Goal: Information Seeking & Learning: Check status

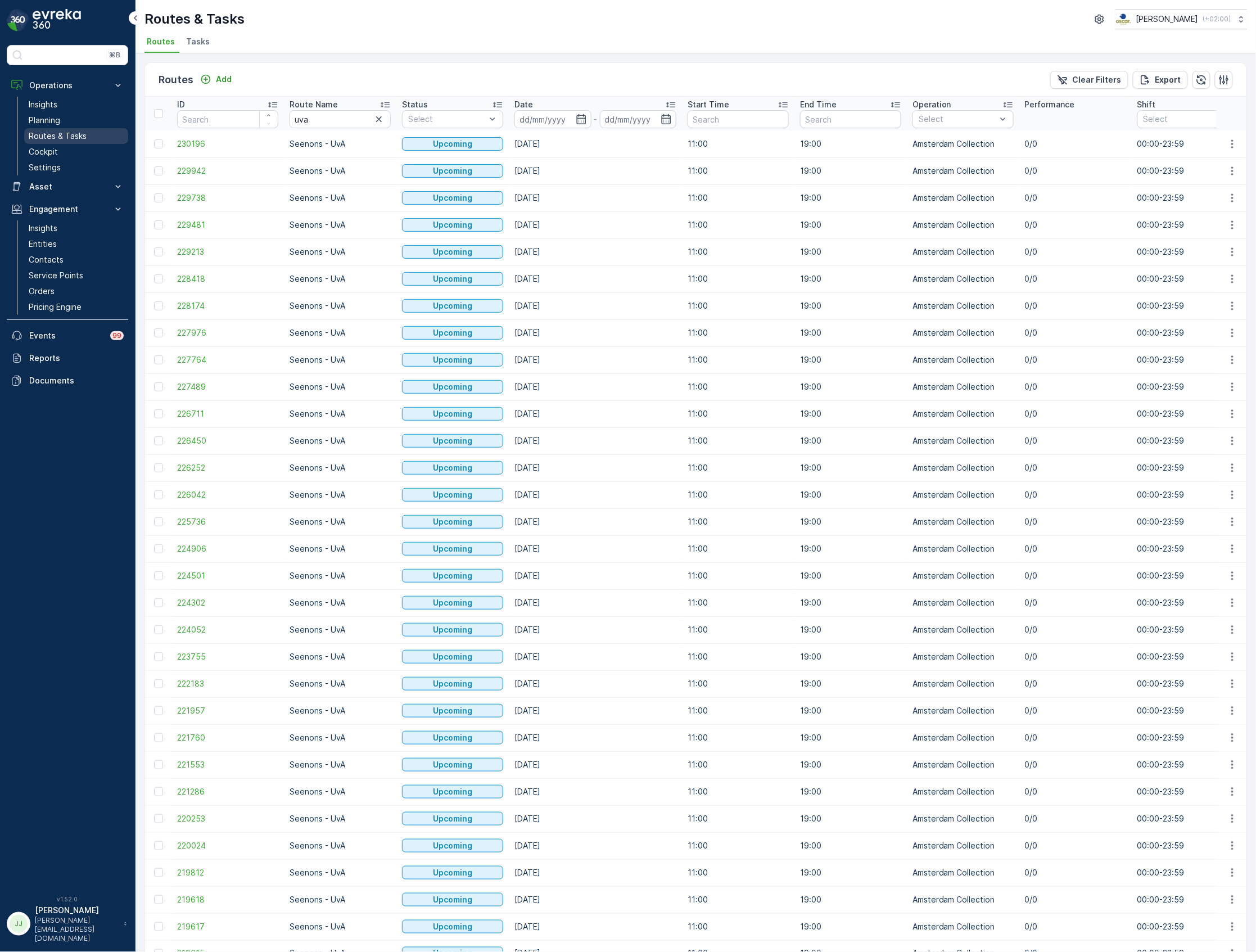
click at [63, 136] on p "Routes & Tasks" at bounding box center [57, 136] width 58 height 11
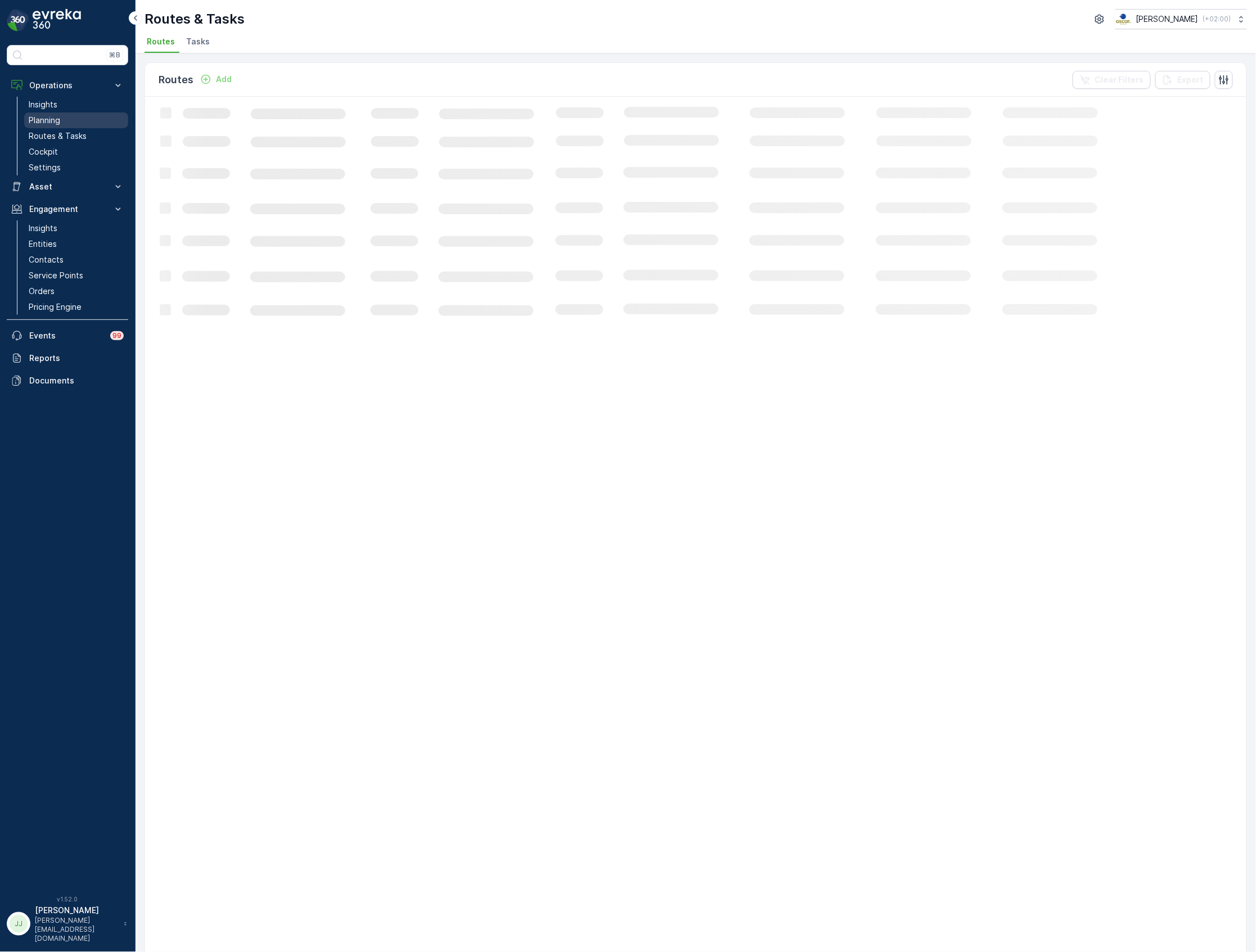
click at [63, 122] on link "Planning" at bounding box center [76, 120] width 104 height 16
click at [283, 41] on span "Service Points" at bounding box center [287, 41] width 57 height 11
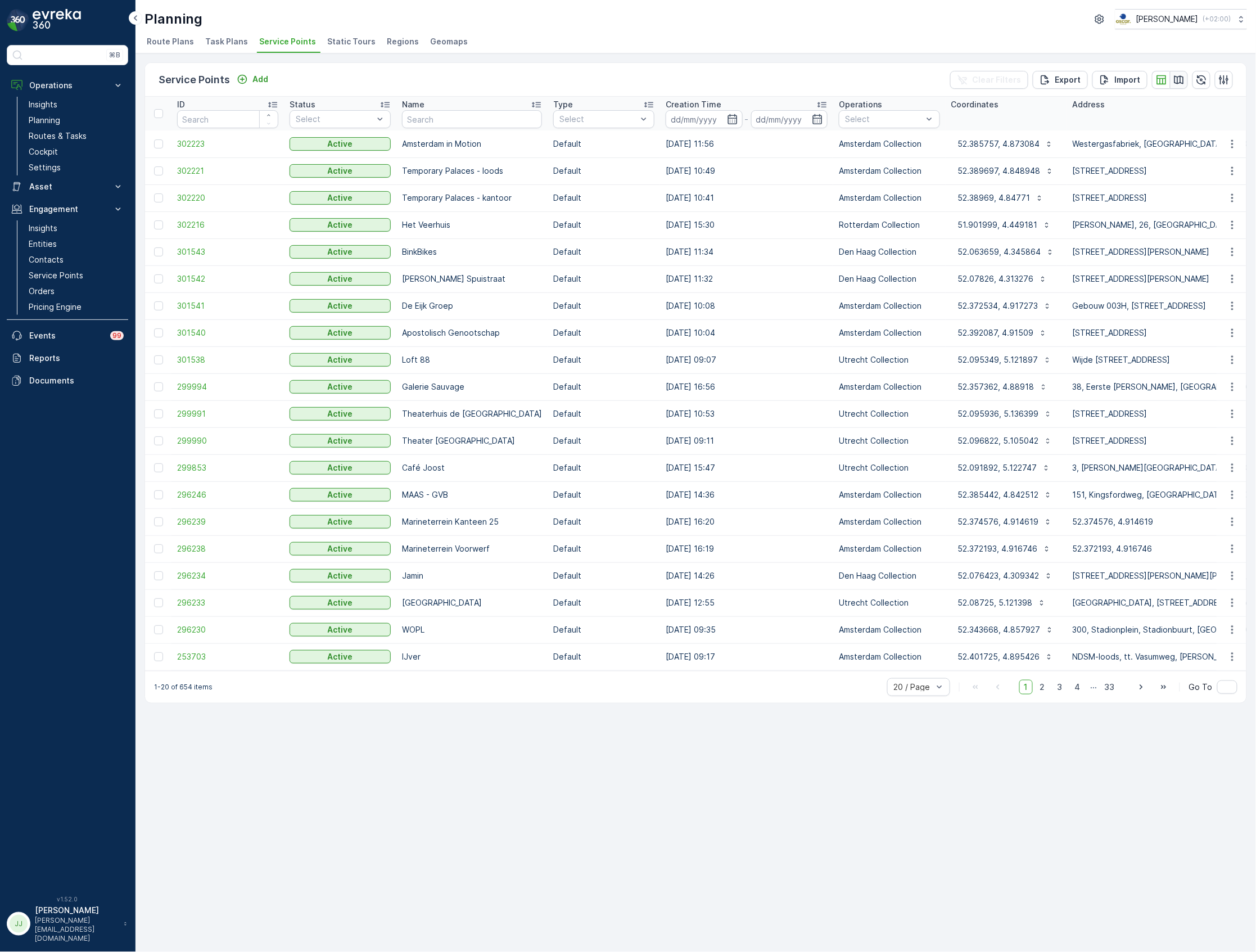
click at [1177, 78] on icon "button" at bounding box center [1179, 79] width 10 height 8
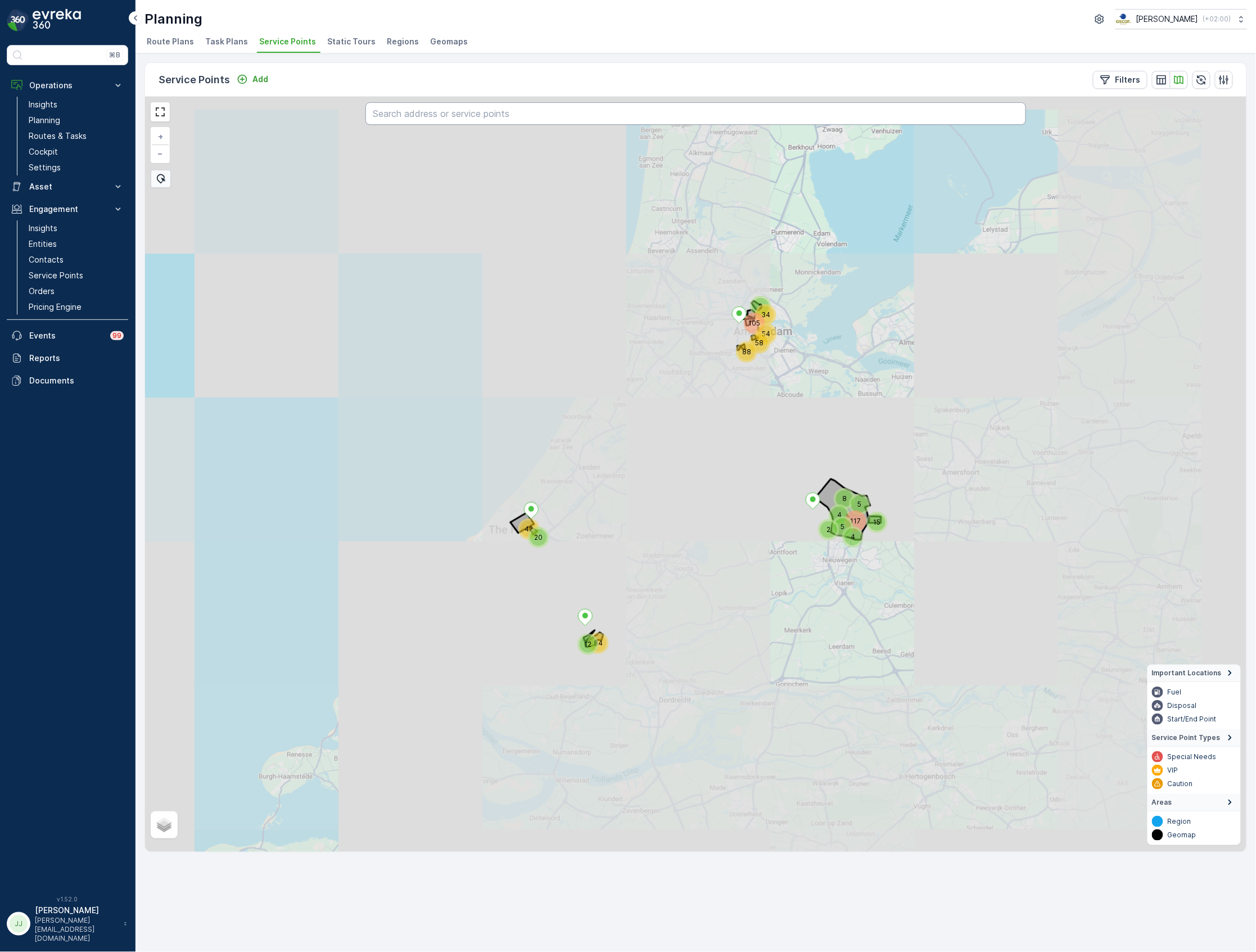
click at [475, 107] on input "text" at bounding box center [696, 113] width 661 height 22
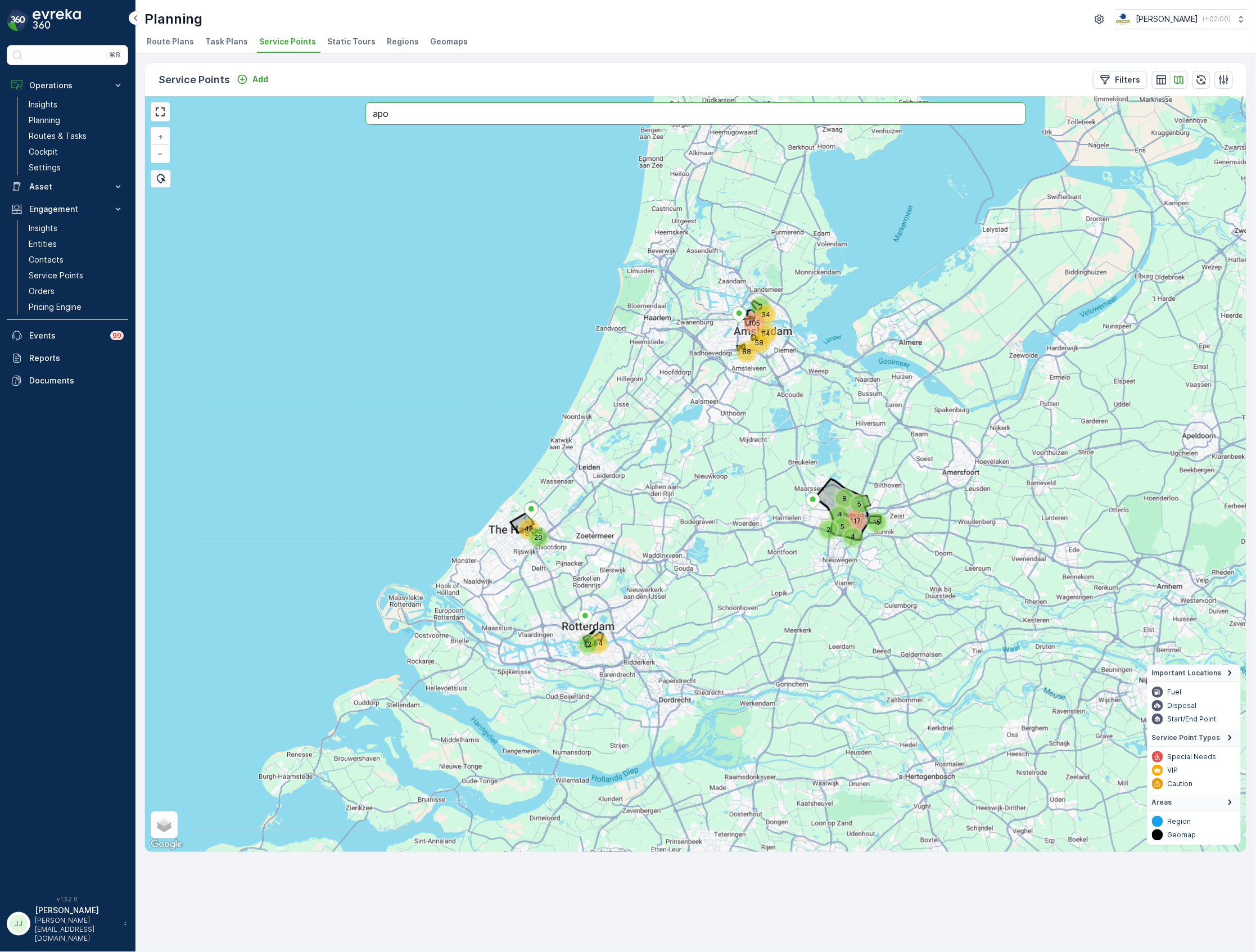
type input "apo"
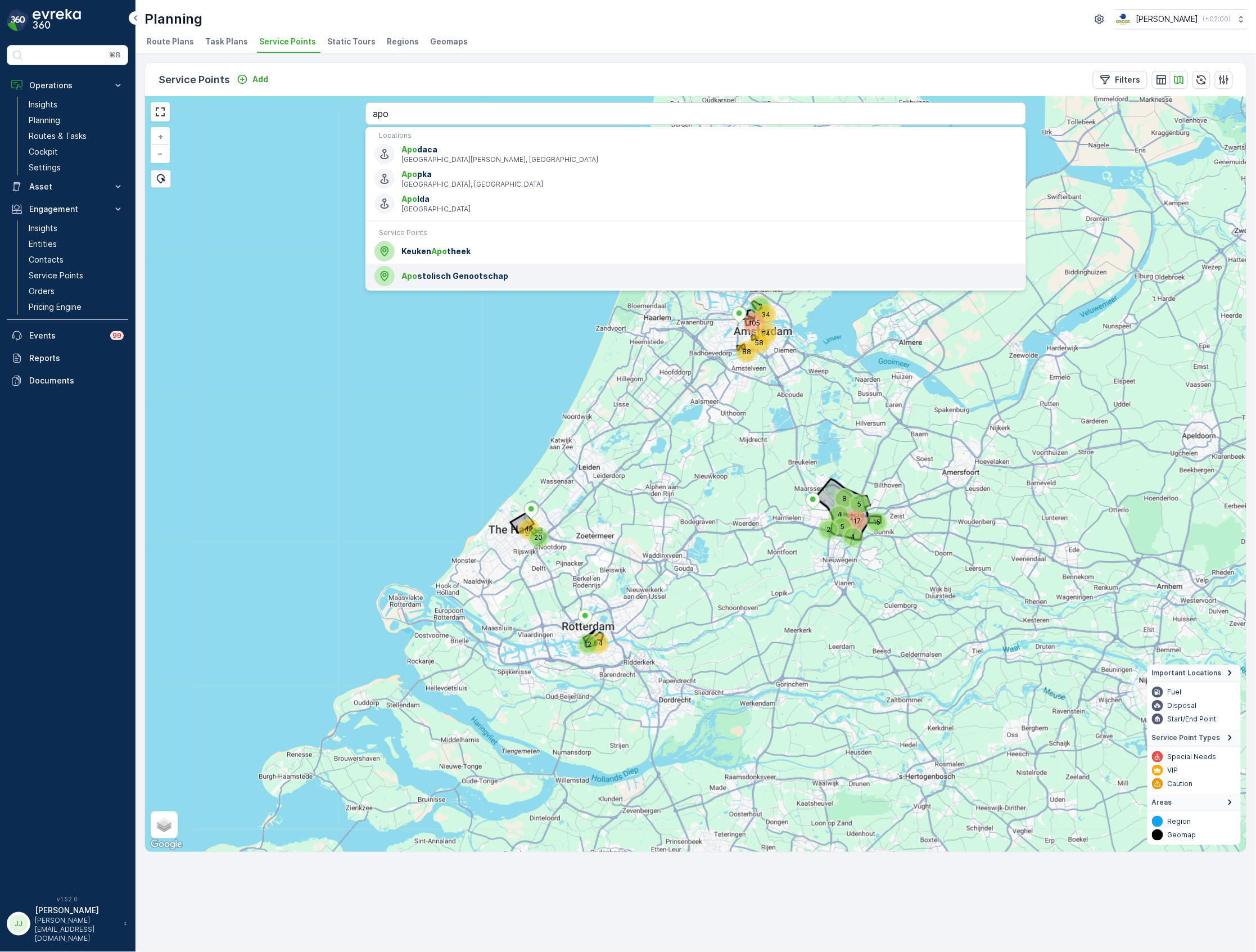
click at [442, 274] on span "Apo stolisch Genootschap" at bounding box center [710, 276] width 615 height 11
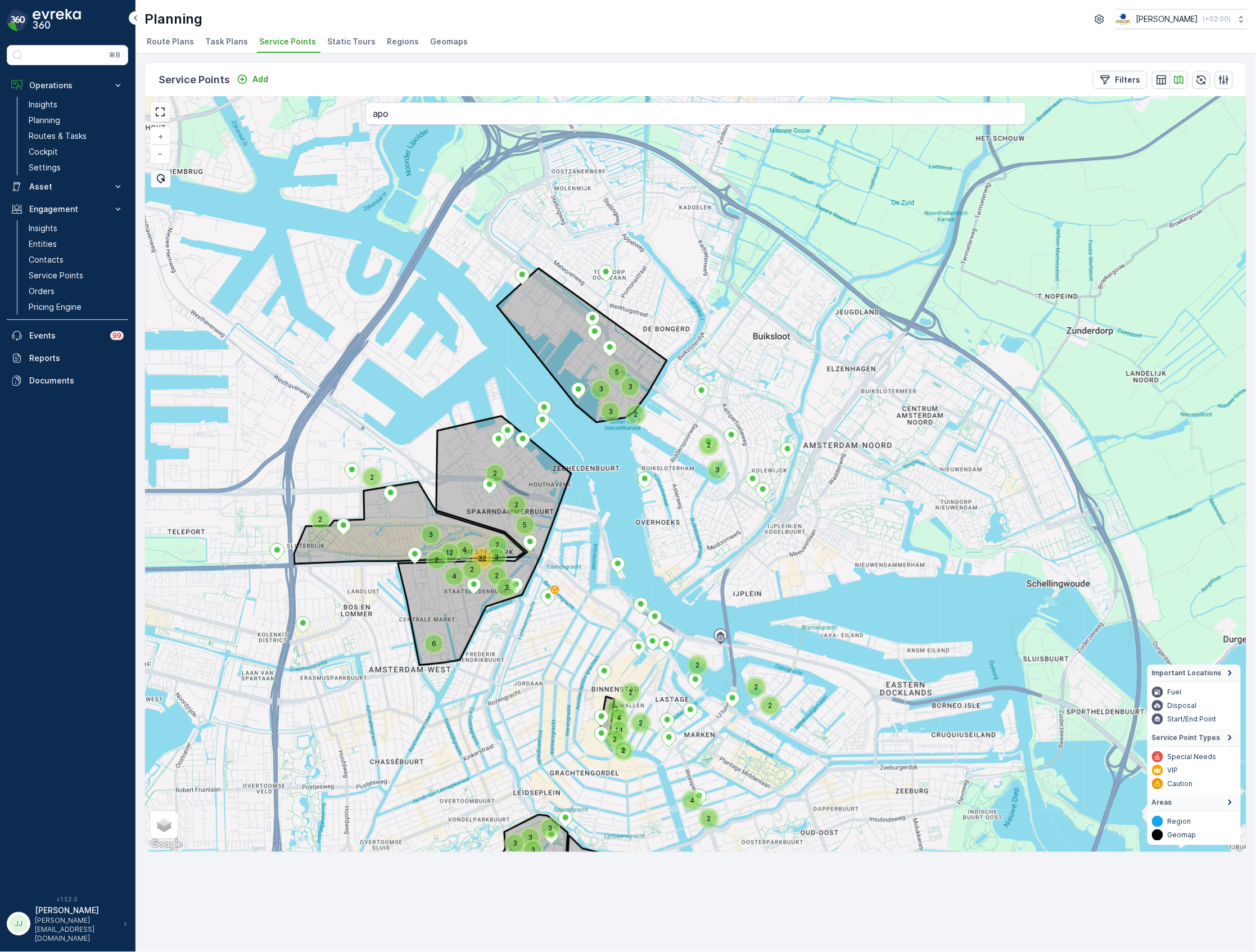
click at [226, 43] on span "Task Plans" at bounding box center [227, 41] width 43 height 11
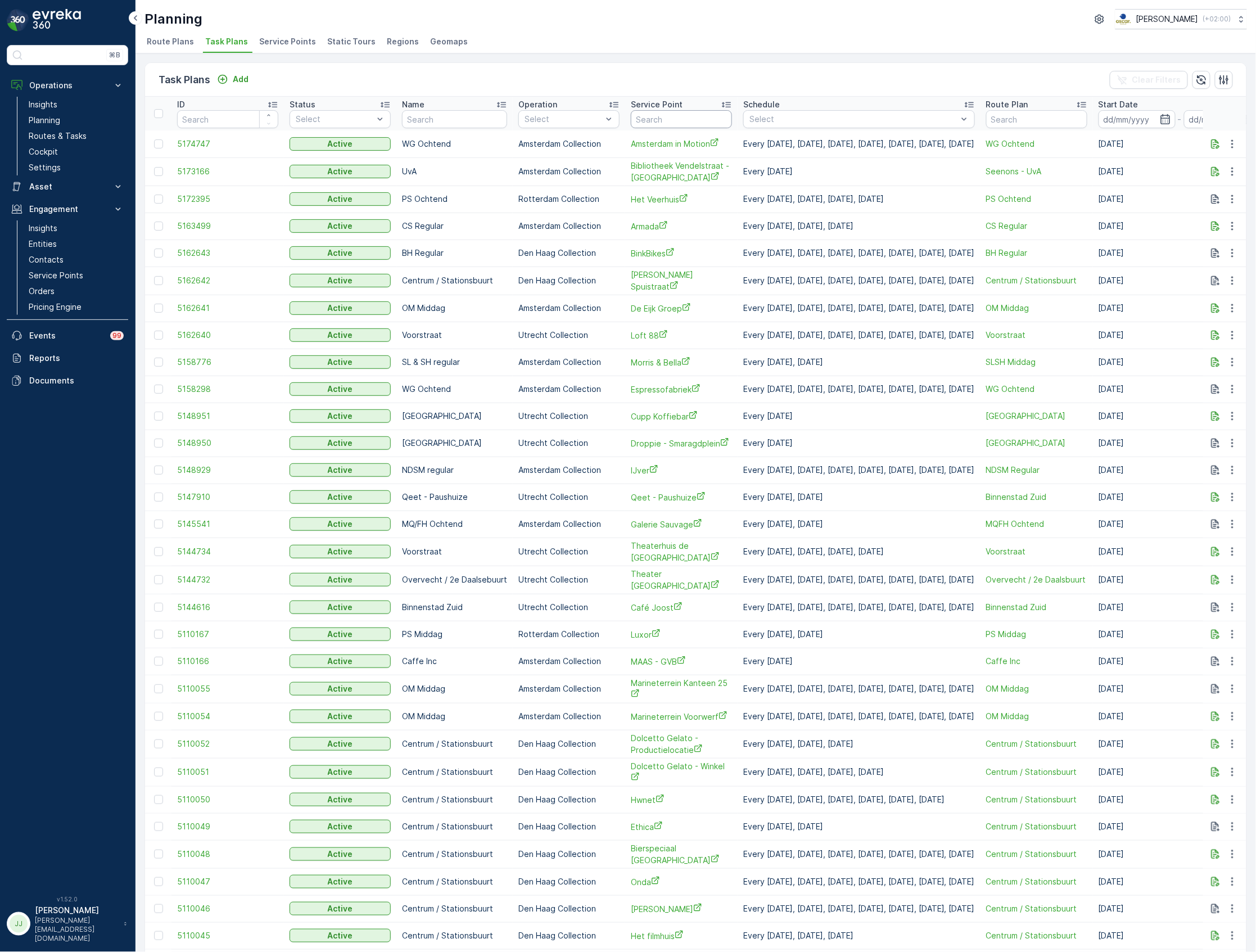
click at [687, 117] on input "text" at bounding box center [681, 119] width 101 height 18
type input "meeting"
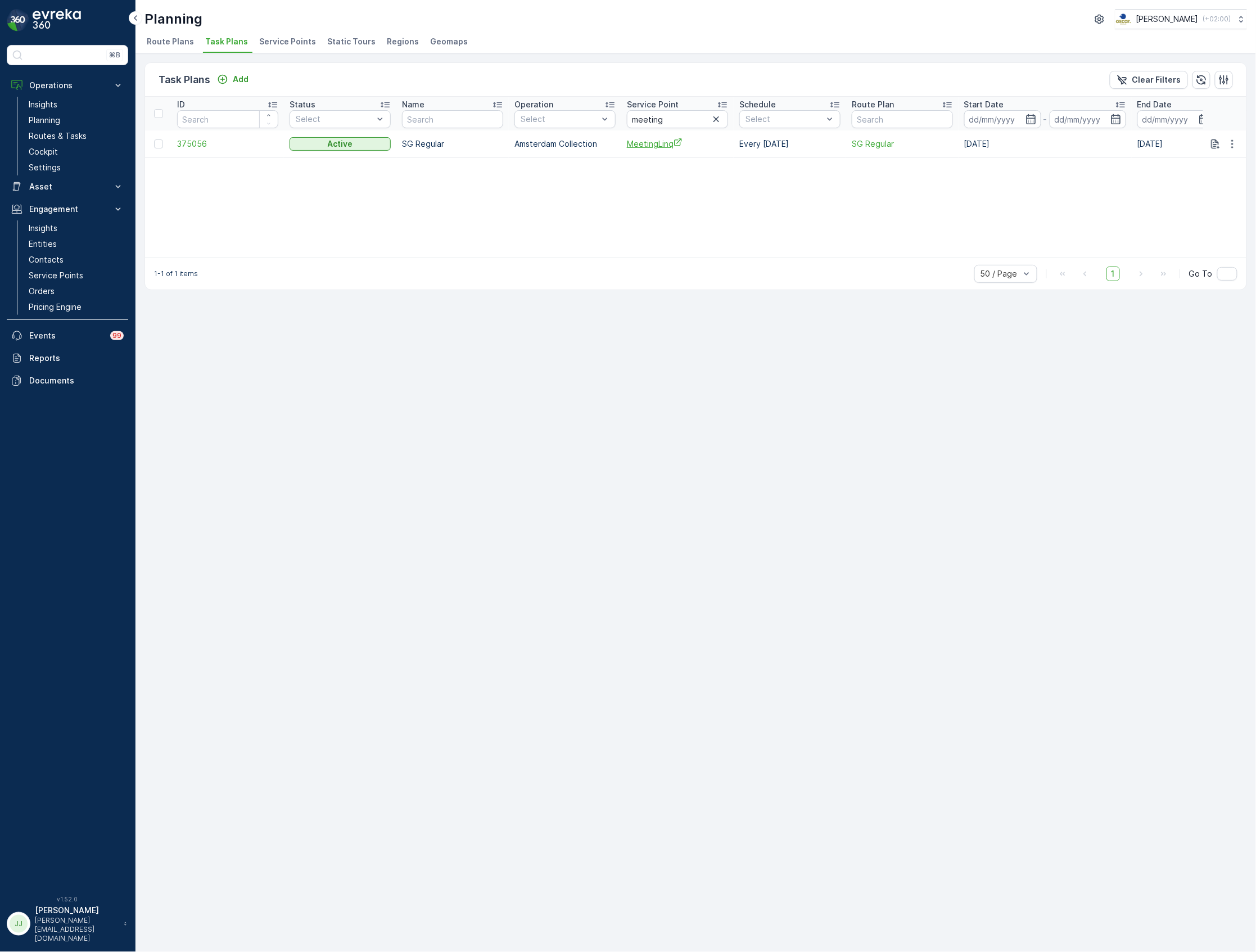
click at [655, 146] on span "MeetingLinq" at bounding box center [677, 144] width 101 height 12
click at [177, 45] on span "Route Plans" at bounding box center [170, 41] width 47 height 11
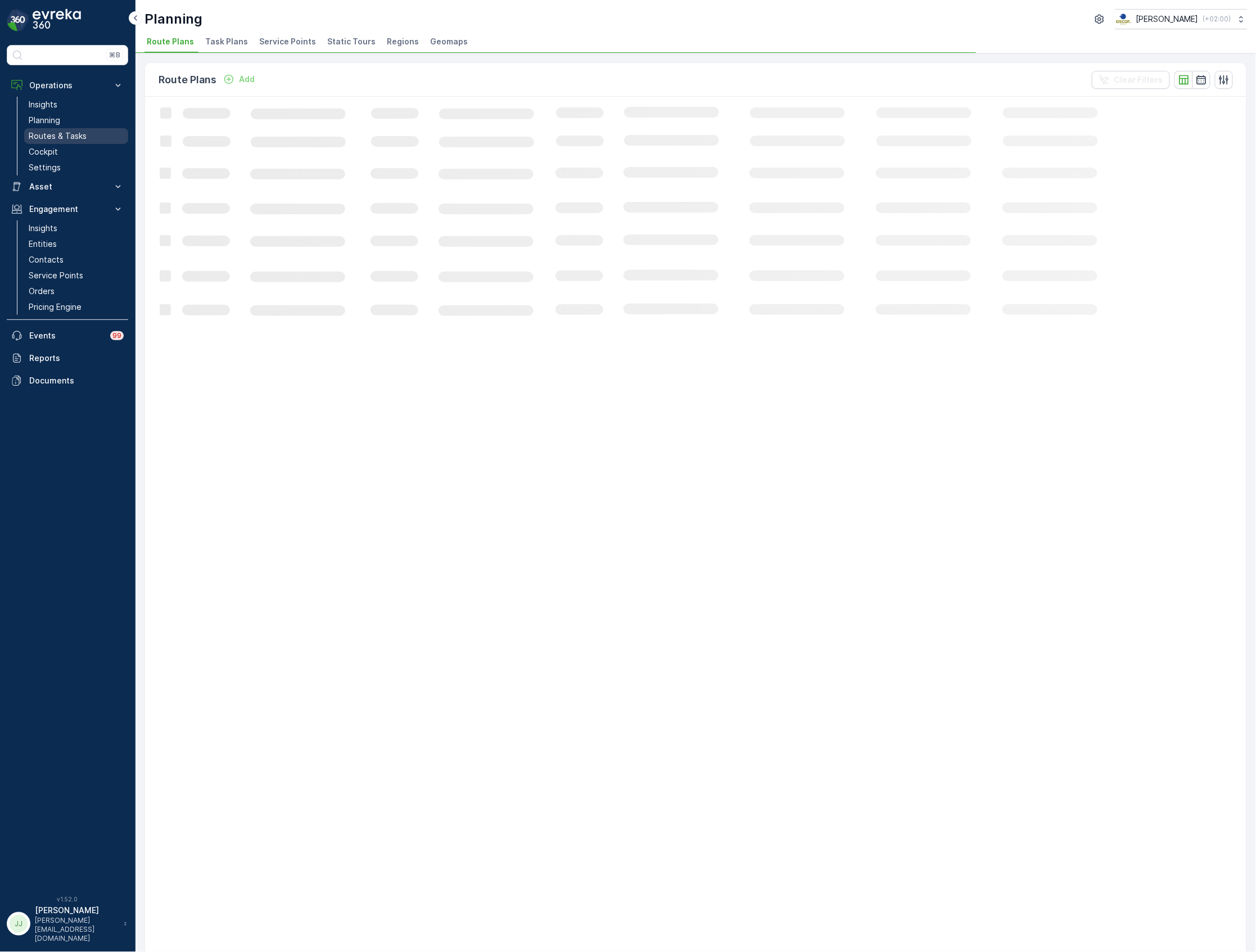
click at [65, 139] on p "Routes & Tasks" at bounding box center [57, 136] width 58 height 11
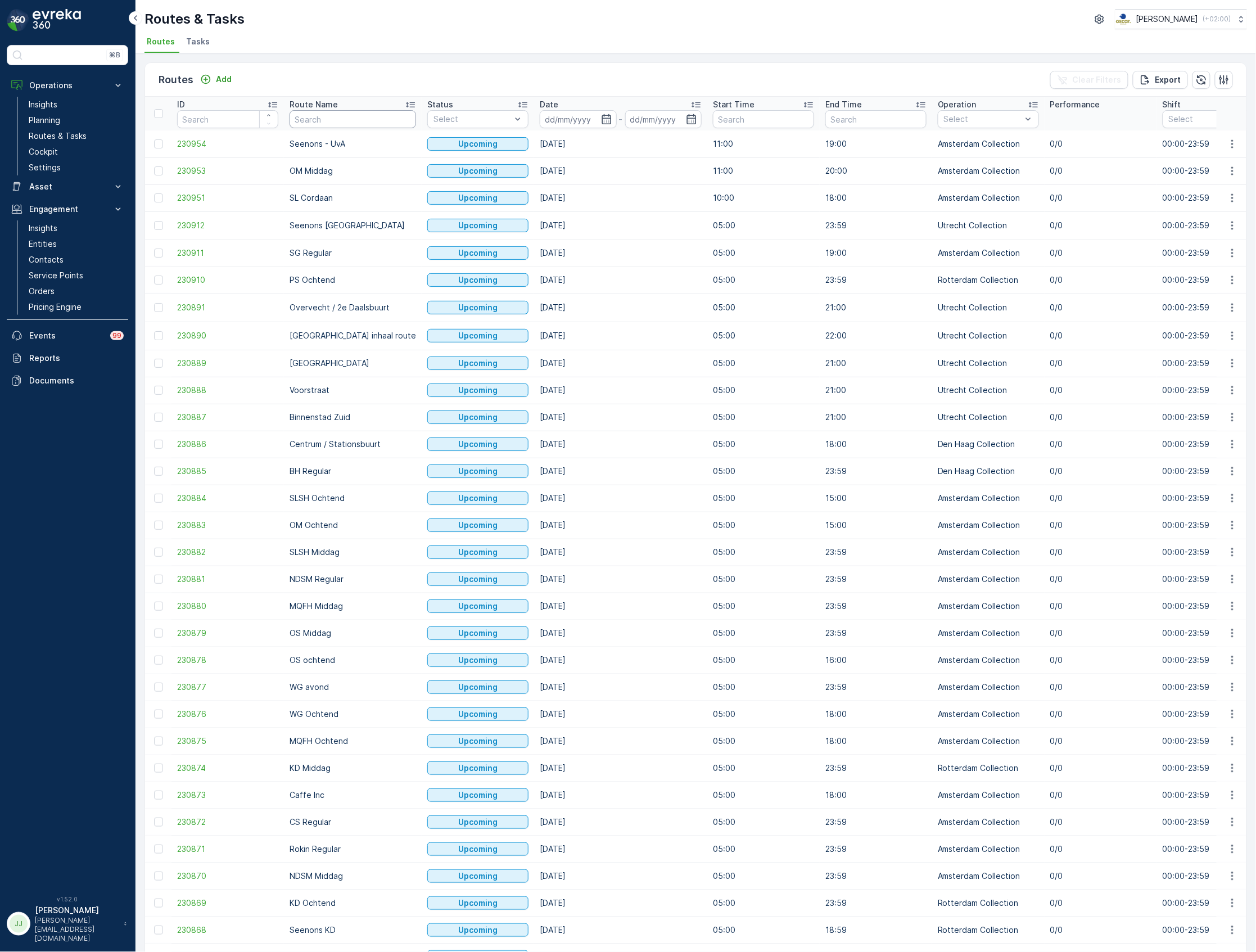
click at [307, 119] on input "text" at bounding box center [353, 119] width 126 height 18
type input "SG"
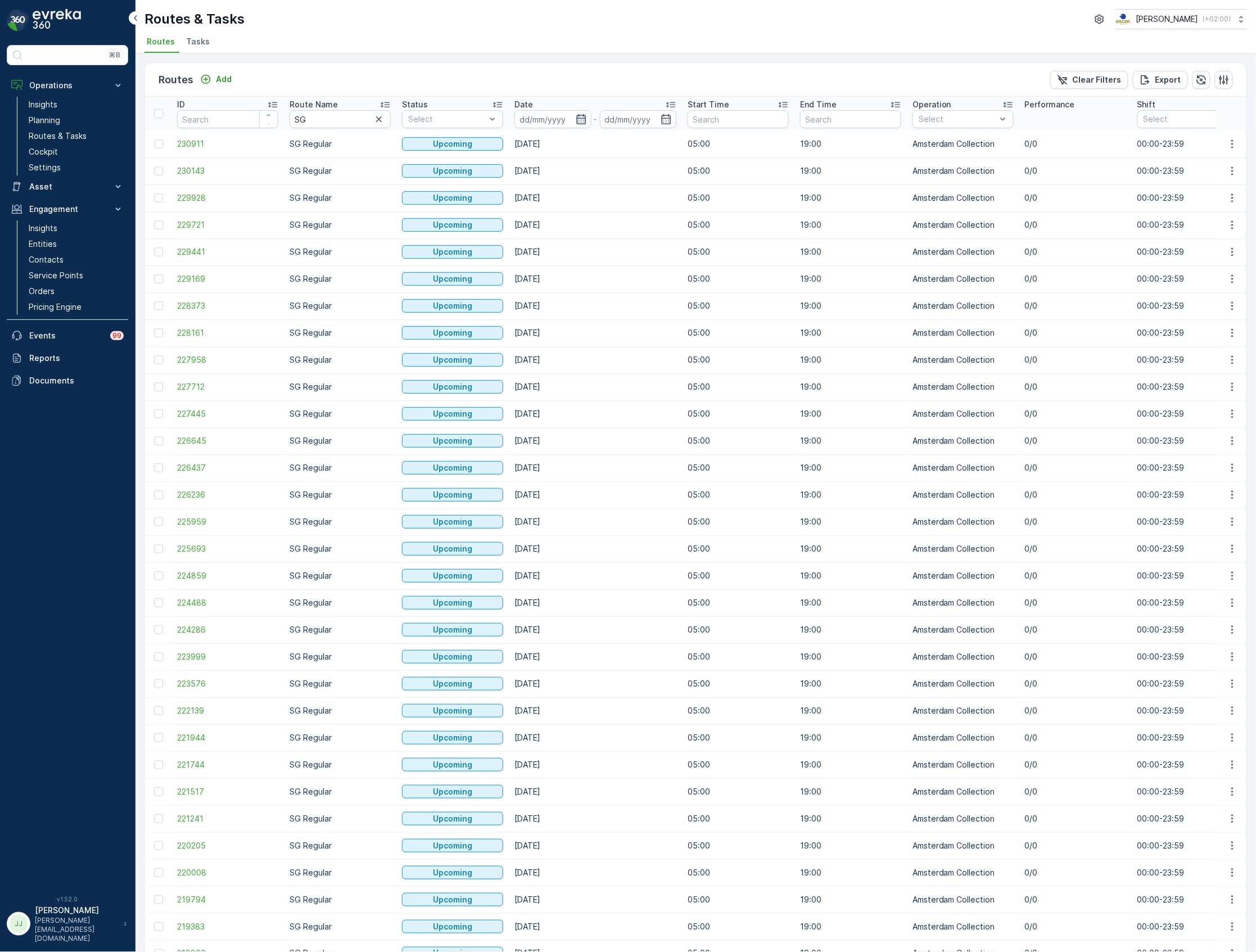
click at [578, 117] on icon "button" at bounding box center [581, 119] width 11 height 11
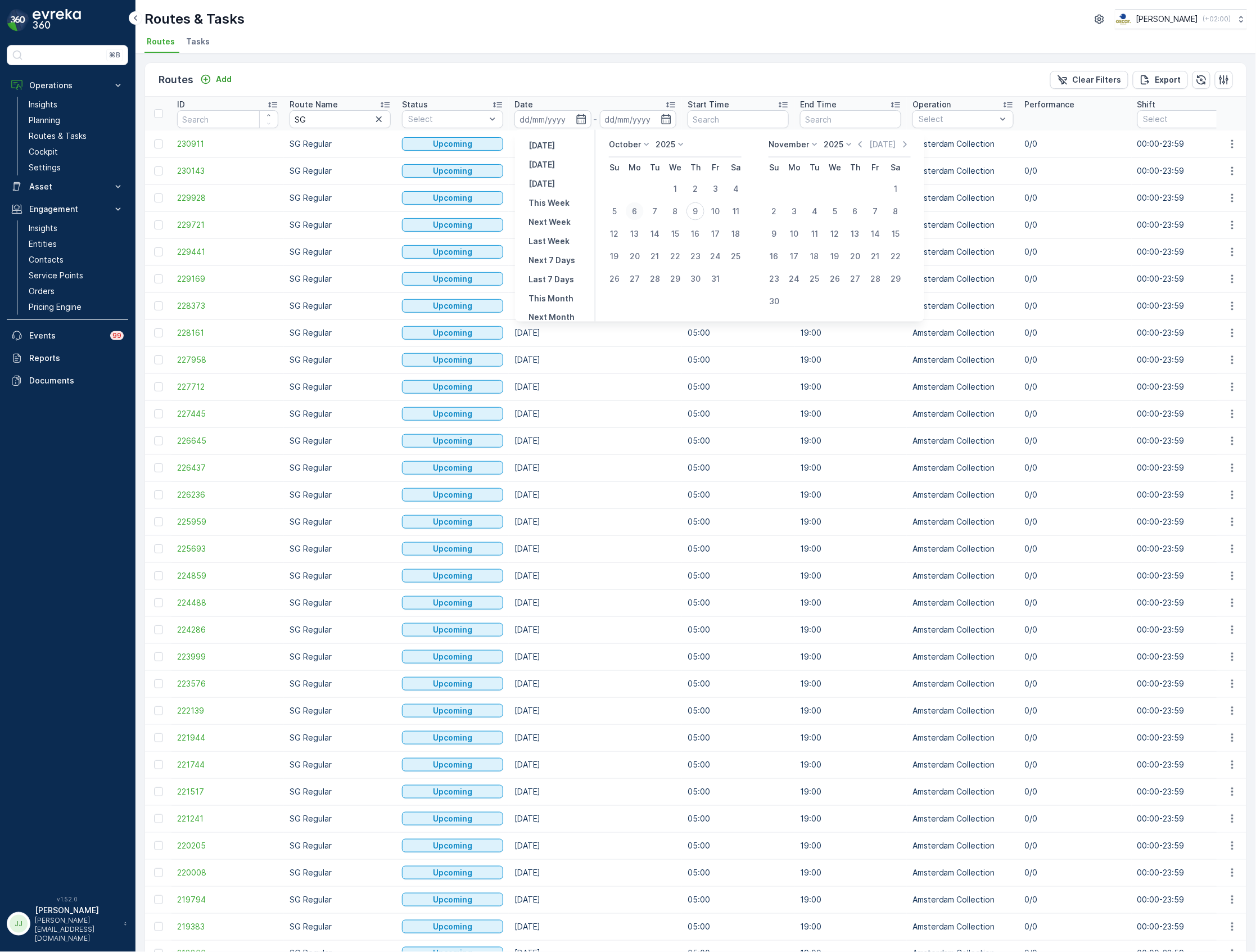
click at [636, 208] on div "6" at bounding box center [635, 211] width 18 height 18
type input "[DATE]"
click at [716, 210] on div "10" at bounding box center [715, 211] width 18 height 18
type input "[DATE]"
click at [640, 208] on div "6" at bounding box center [635, 211] width 18 height 18
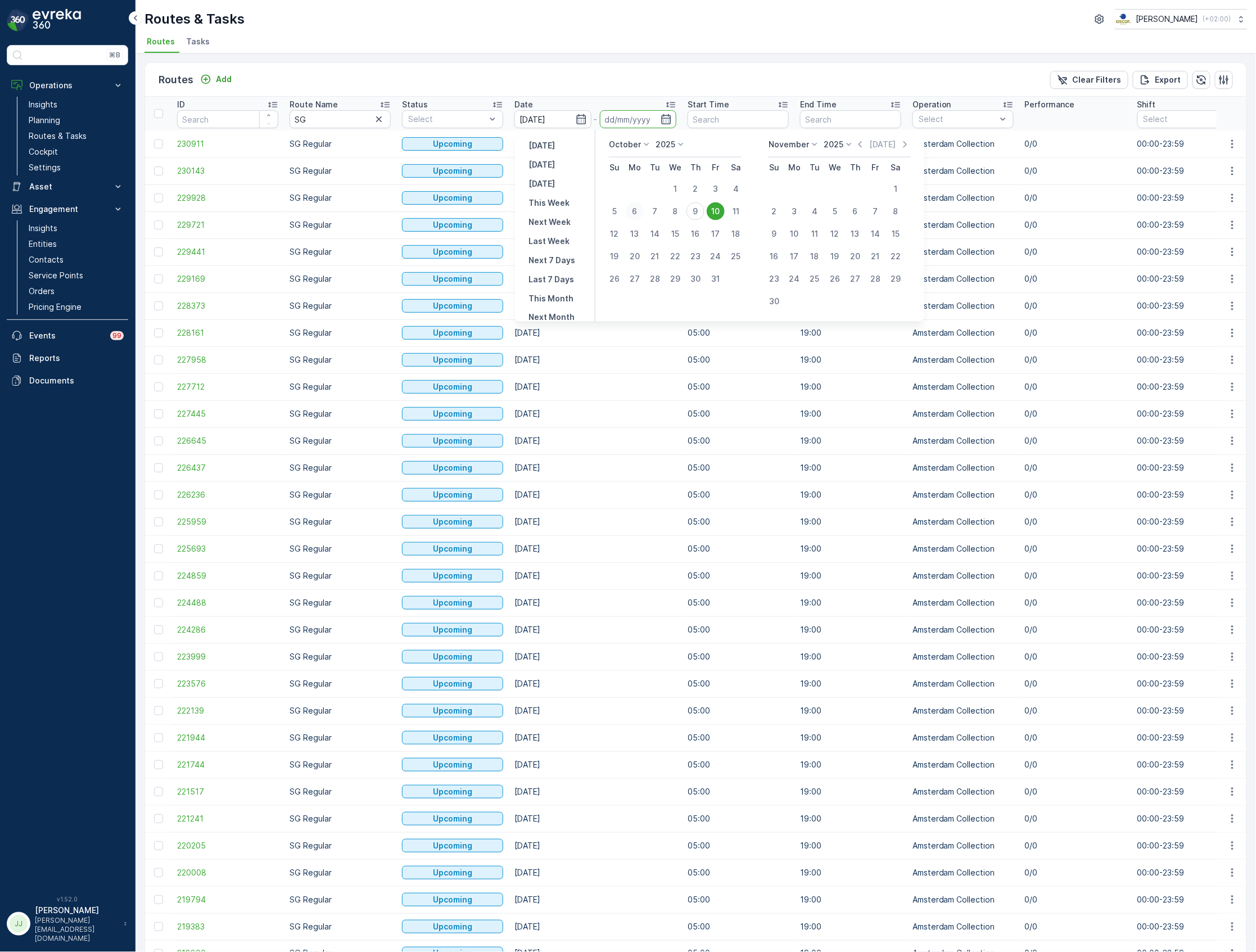
type input "[DATE]"
click at [709, 212] on div "10" at bounding box center [715, 211] width 18 height 18
type input "[DATE]"
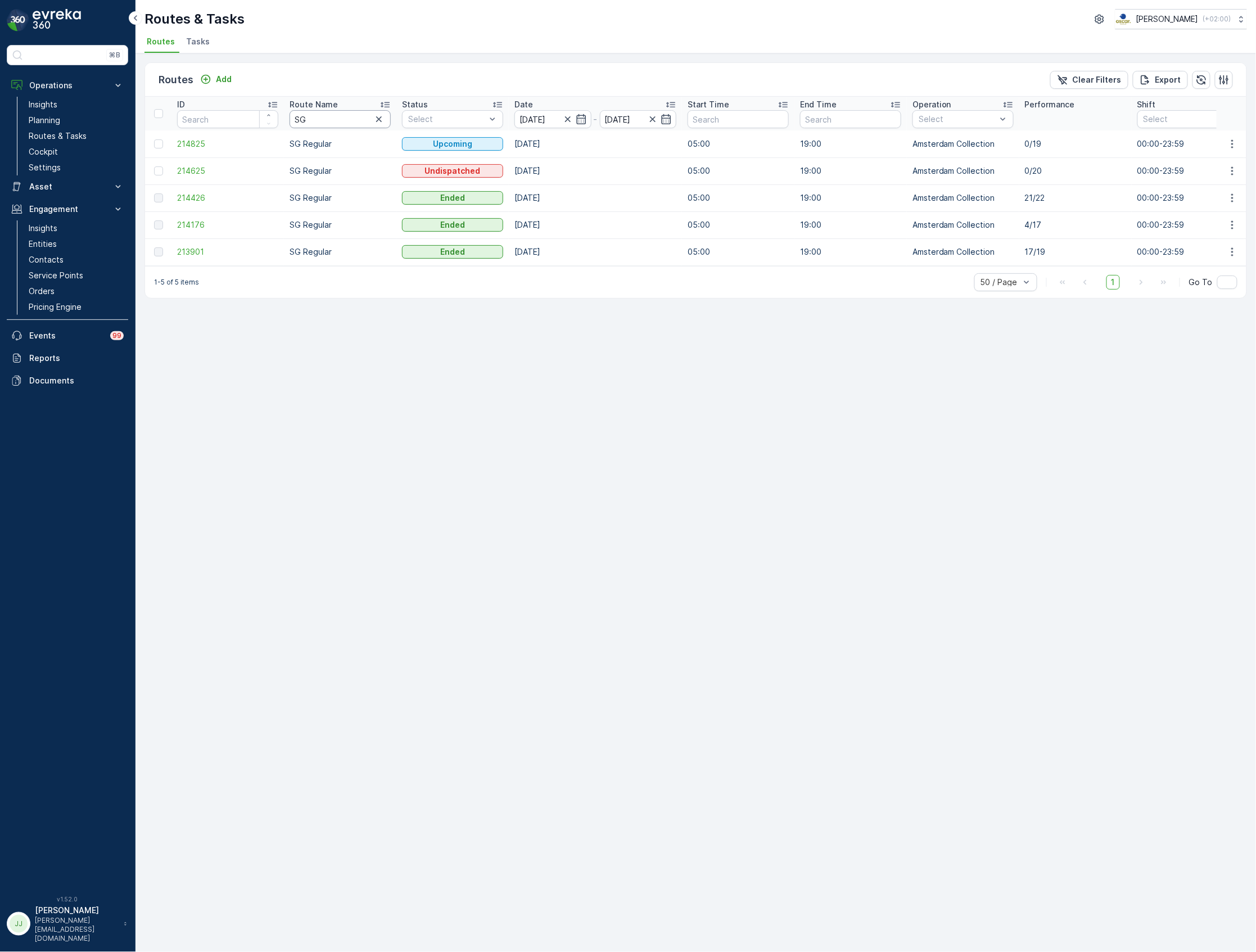
drag, startPoint x: 286, startPoint y: 117, endPoint x: 210, endPoint y: 101, distance: 77.7
click at [213, 108] on tr "ID Route Name SG Status Select Date [DATE] - [DATE] Start Time End Time Operati…" at bounding box center [1272, 114] width 2254 height 34
click at [196, 43] on span "Tasks" at bounding box center [198, 41] width 24 height 11
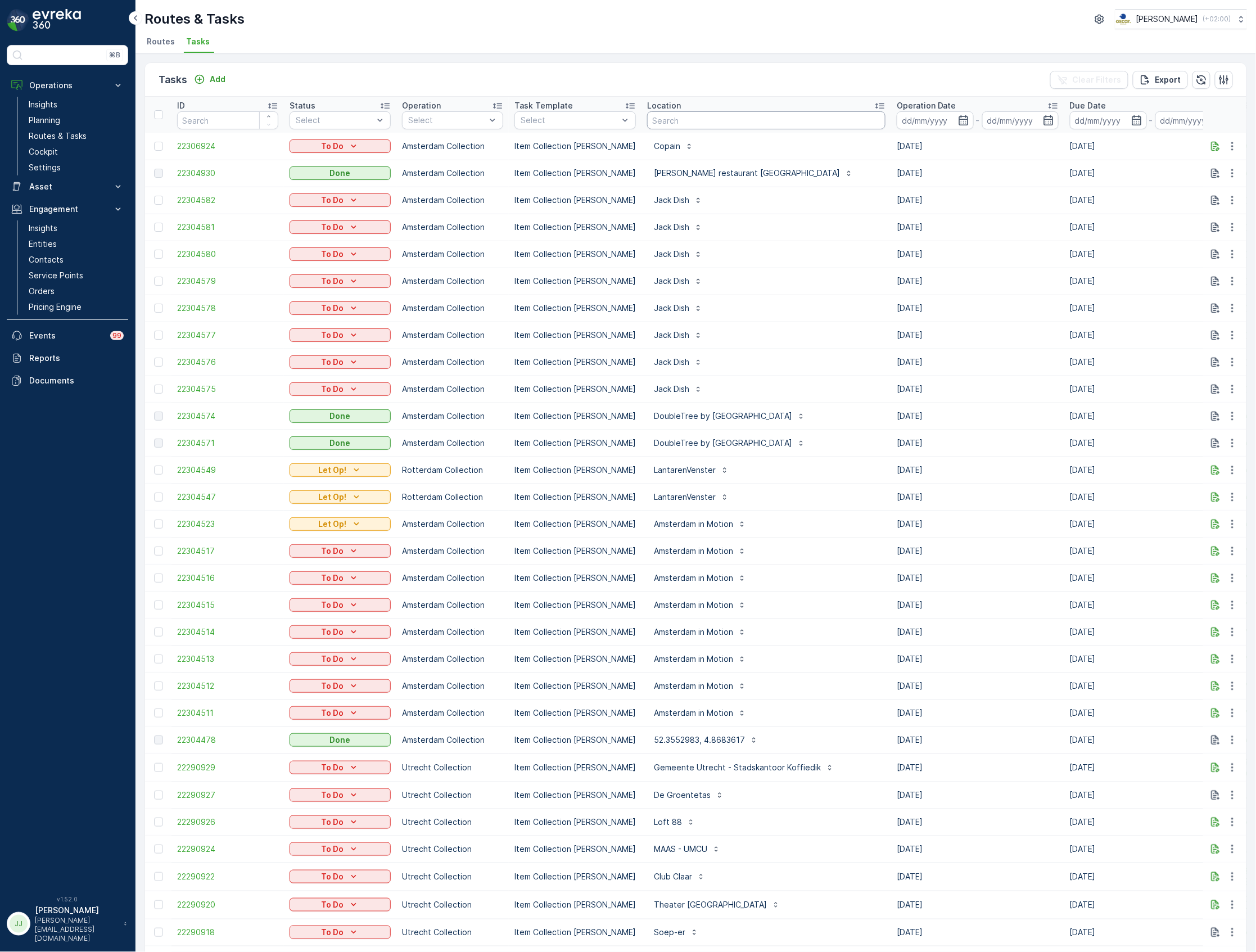
click at [649, 118] on input "text" at bounding box center [766, 120] width 239 height 18
type input "meeting"
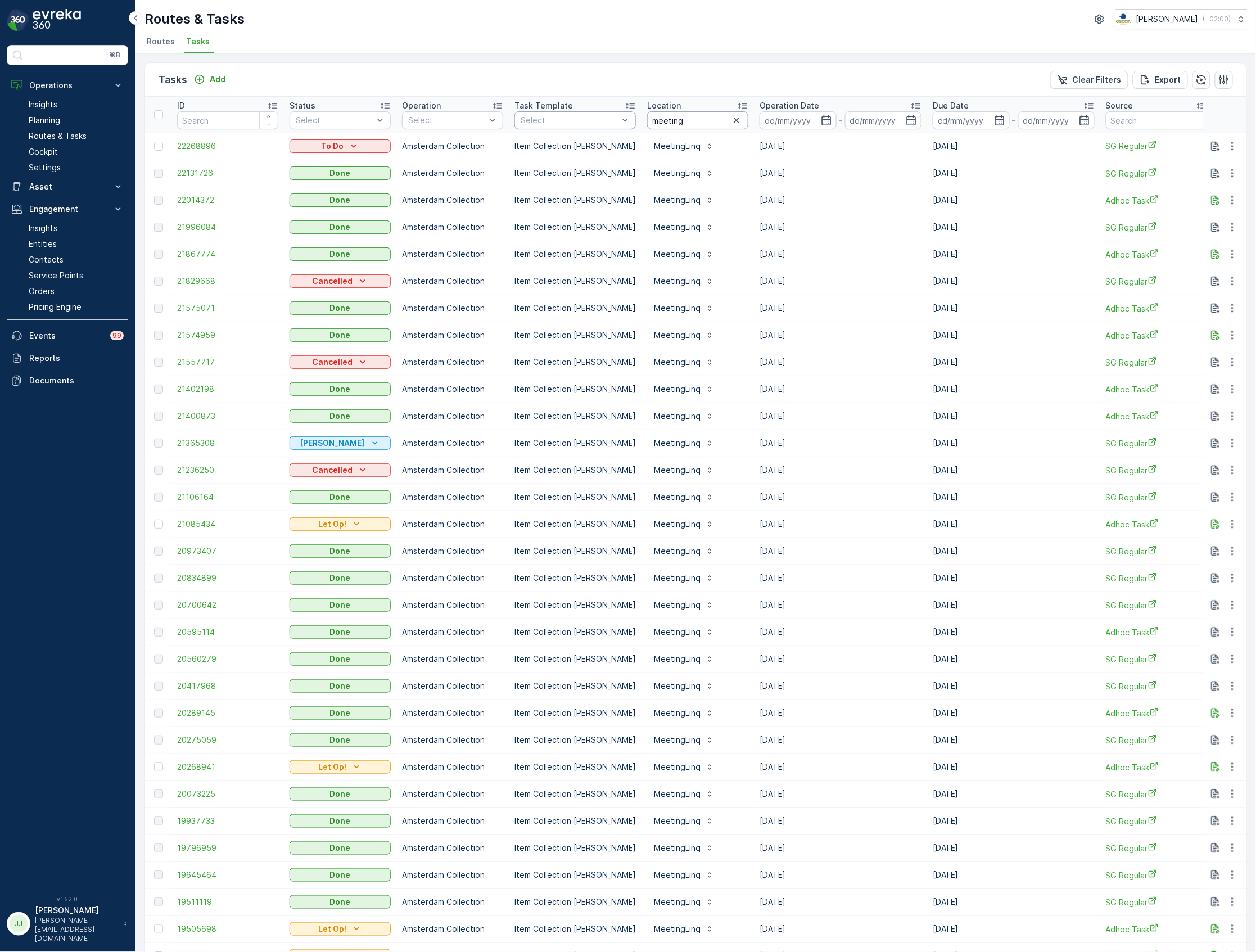
drag, startPoint x: 677, startPoint y: 118, endPoint x: 607, endPoint y: 117, distance: 70.0
click at [607, 117] on tr "ID Status Select Operation Select Task Template Select Location meeting Operati…" at bounding box center [1012, 115] width 1735 height 36
type input "oudae"
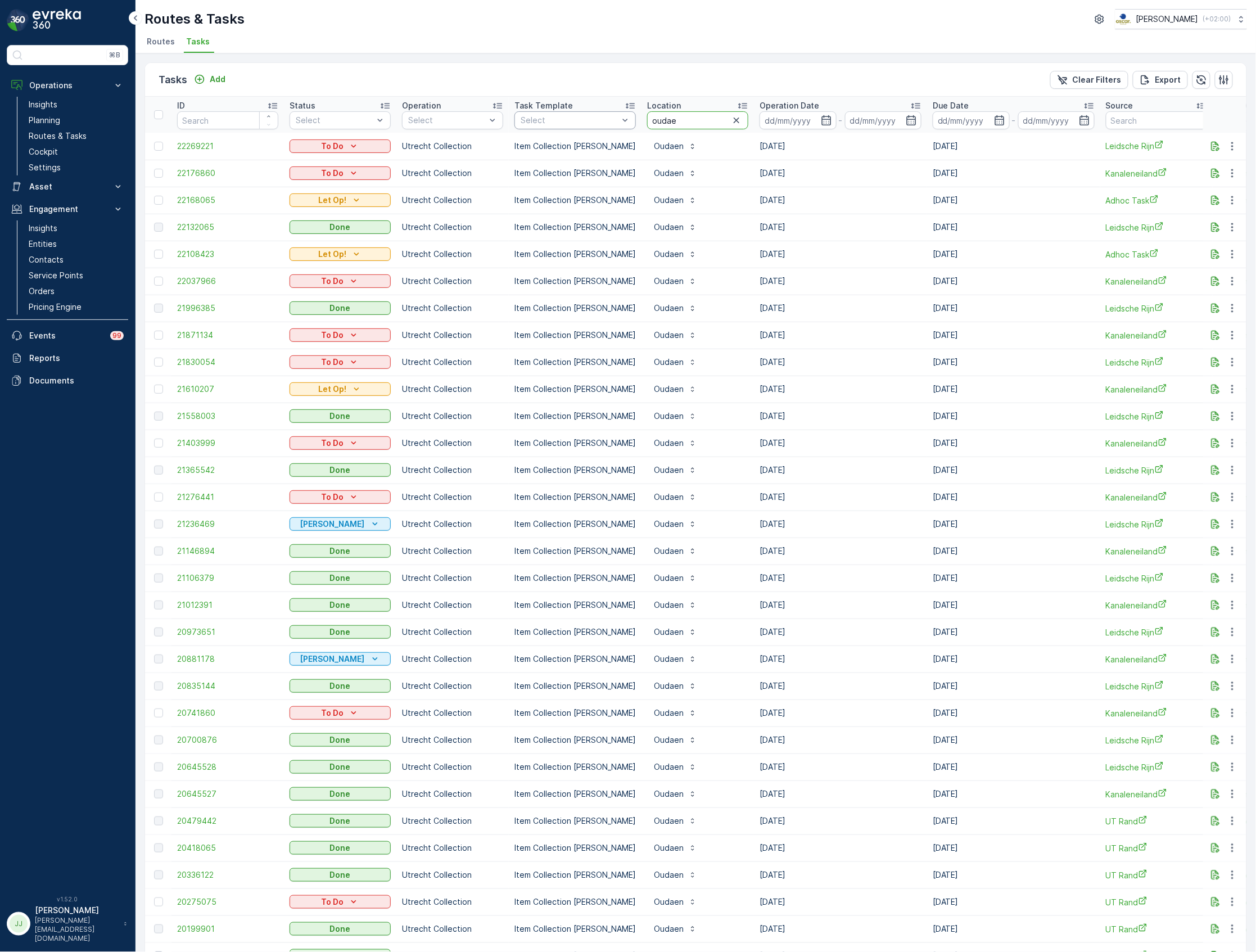
drag, startPoint x: 651, startPoint y: 122, endPoint x: 608, endPoint y: 115, distance: 43.6
click at [599, 122] on tr "ID Status Select Operation Select Task Template Select Location oudae Operation…" at bounding box center [1012, 115] width 1735 height 36
type input "mallejan"
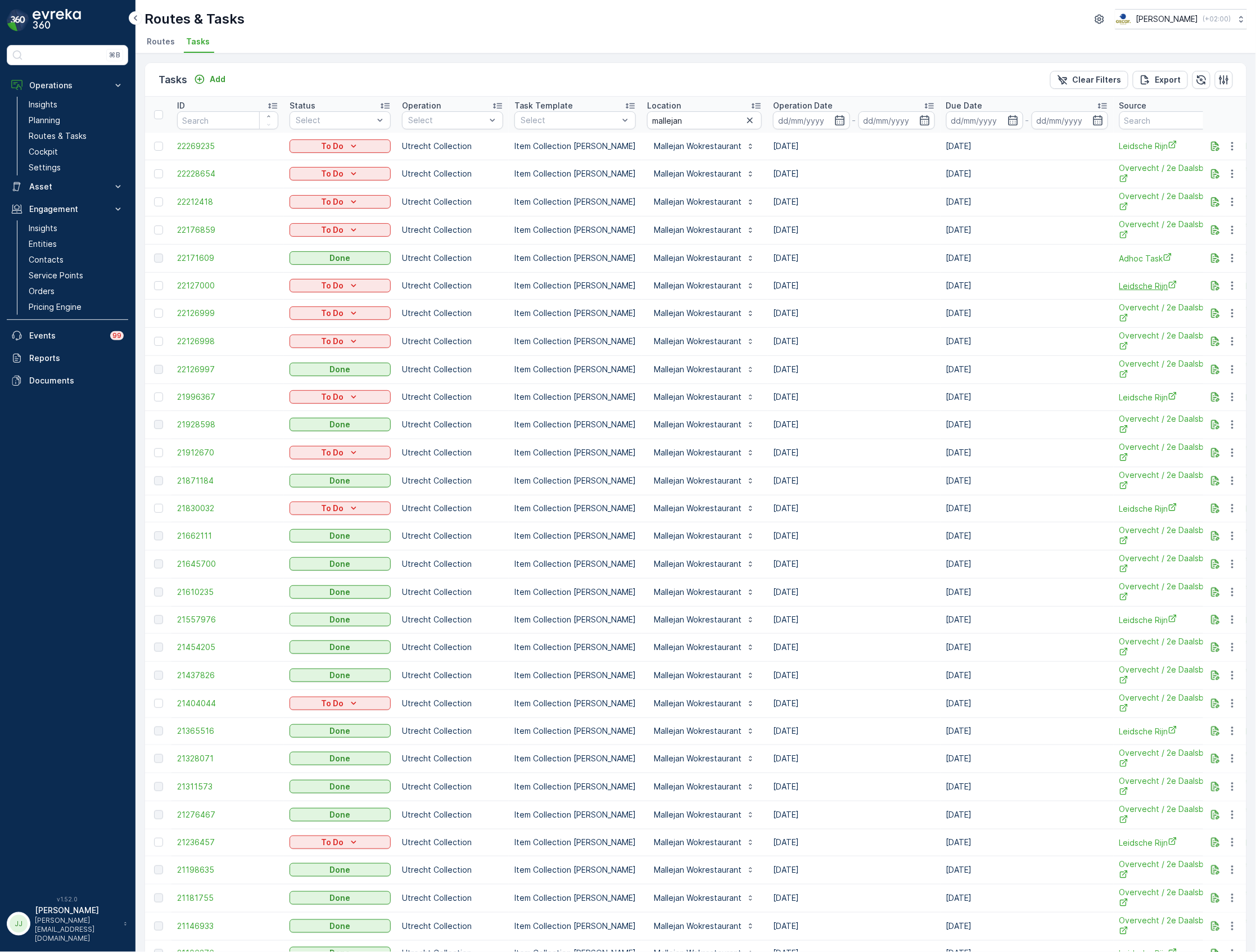
click at [1130, 286] on span "Leidsche Rijn" at bounding box center [1170, 286] width 101 height 12
drag, startPoint x: 821, startPoint y: 509, endPoint x: 229, endPoint y: 262, distance: 641.5
click at [229, 262] on tbody "22269235 To Do Utrecht Collection Item Collection Oscar Regulier Mallejan Wokre…" at bounding box center [1019, 826] width 1748 height 1387
click at [640, 70] on div "Tasks Add Clear Filters Export" at bounding box center [696, 80] width 1102 height 34
click at [925, 107] on icon at bounding box center [929, 106] width 9 height 6
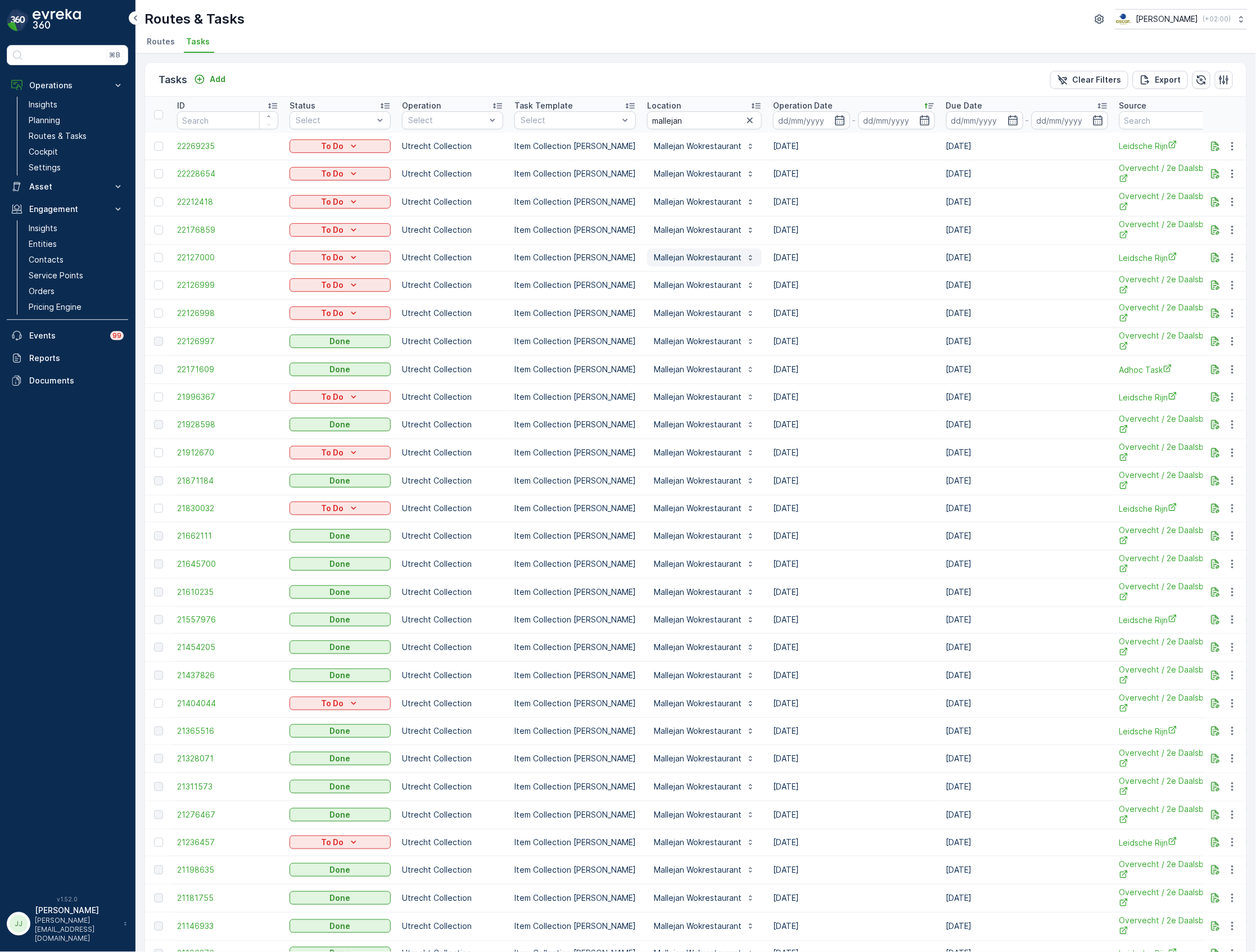
drag, startPoint x: 813, startPoint y: 317, endPoint x: 738, endPoint y: 258, distance: 95.4
click at [738, 258] on tbody "22269235 To Do Utrecht Collection Item Collection Oscar Regulier Mallejan Wokre…" at bounding box center [1019, 826] width 1748 height 1387
click at [1062, 258] on td "[DATE]" at bounding box center [1027, 257] width 173 height 27
click at [198, 234] on span "22176859" at bounding box center [228, 230] width 101 height 11
drag, startPoint x: 798, startPoint y: 315, endPoint x: 738, endPoint y: 245, distance: 92.2
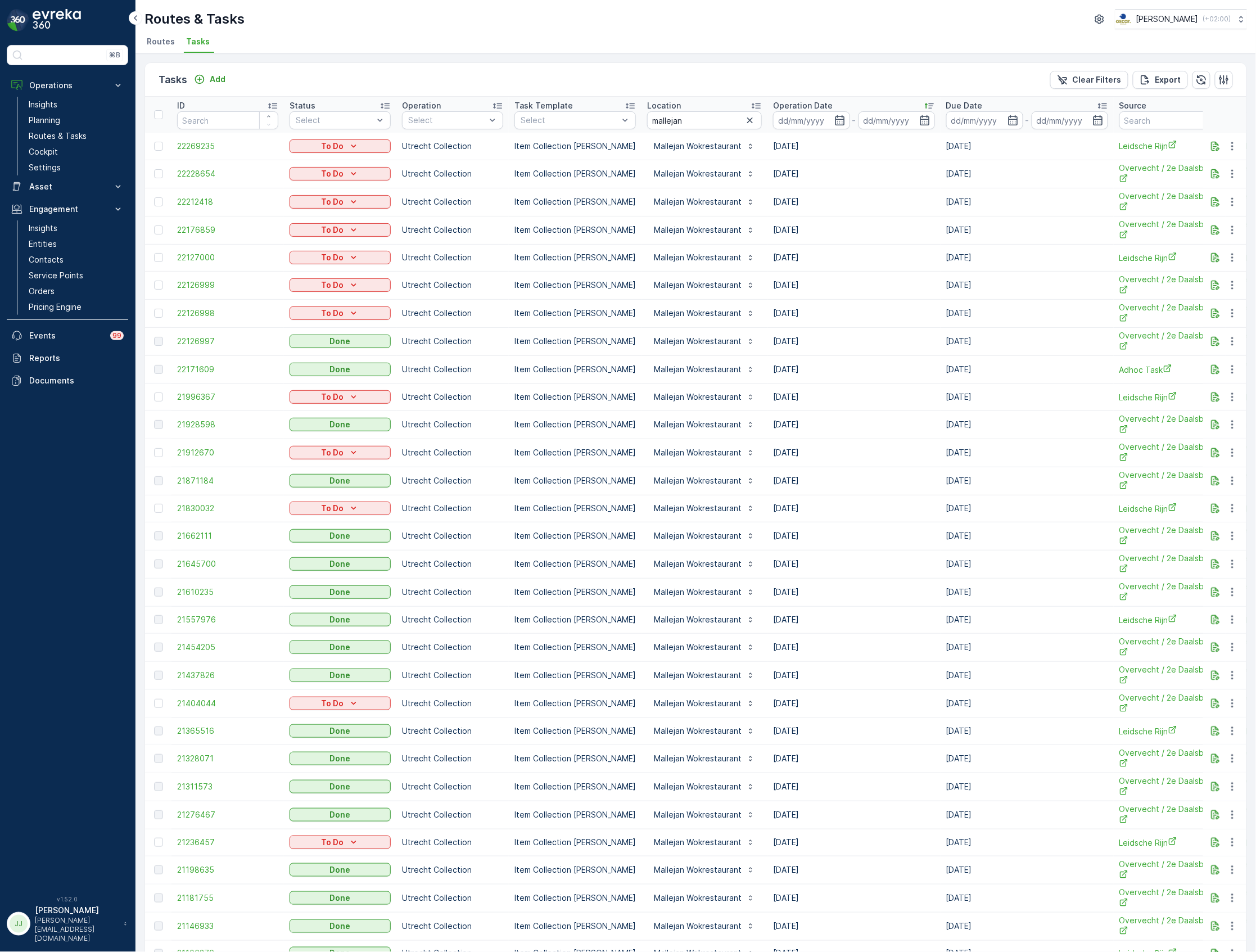
click at [738, 245] on tbody "22269235 To Do Utrecht Collection Item Collection Oscar Regulier Mallejan Wokre…" at bounding box center [1019, 826] width 1748 height 1387
click at [66, 153] on link "Cockpit" at bounding box center [76, 152] width 104 height 16
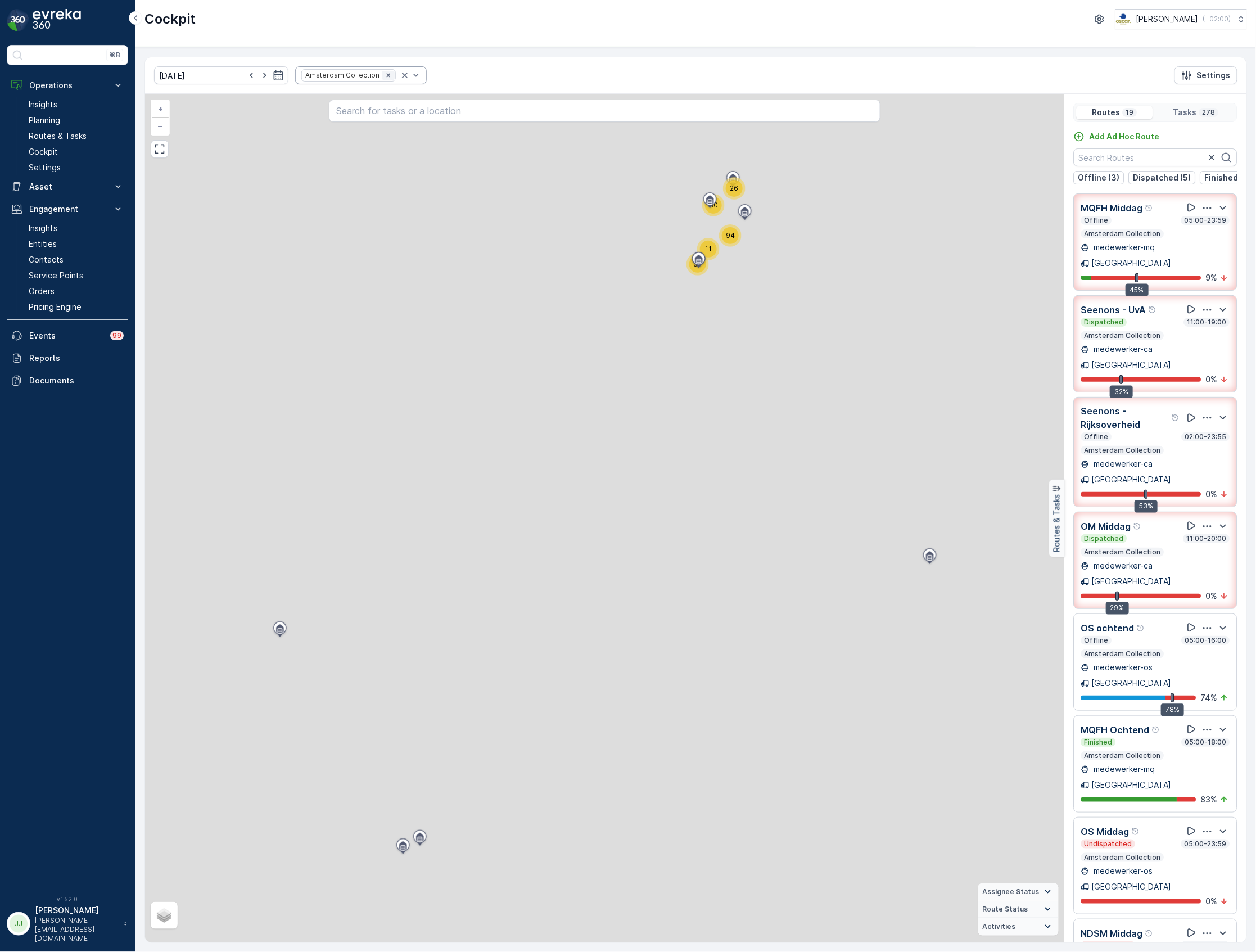
click at [385, 77] on icon "Remove Amsterdam Collection" at bounding box center [389, 75] width 8 height 8
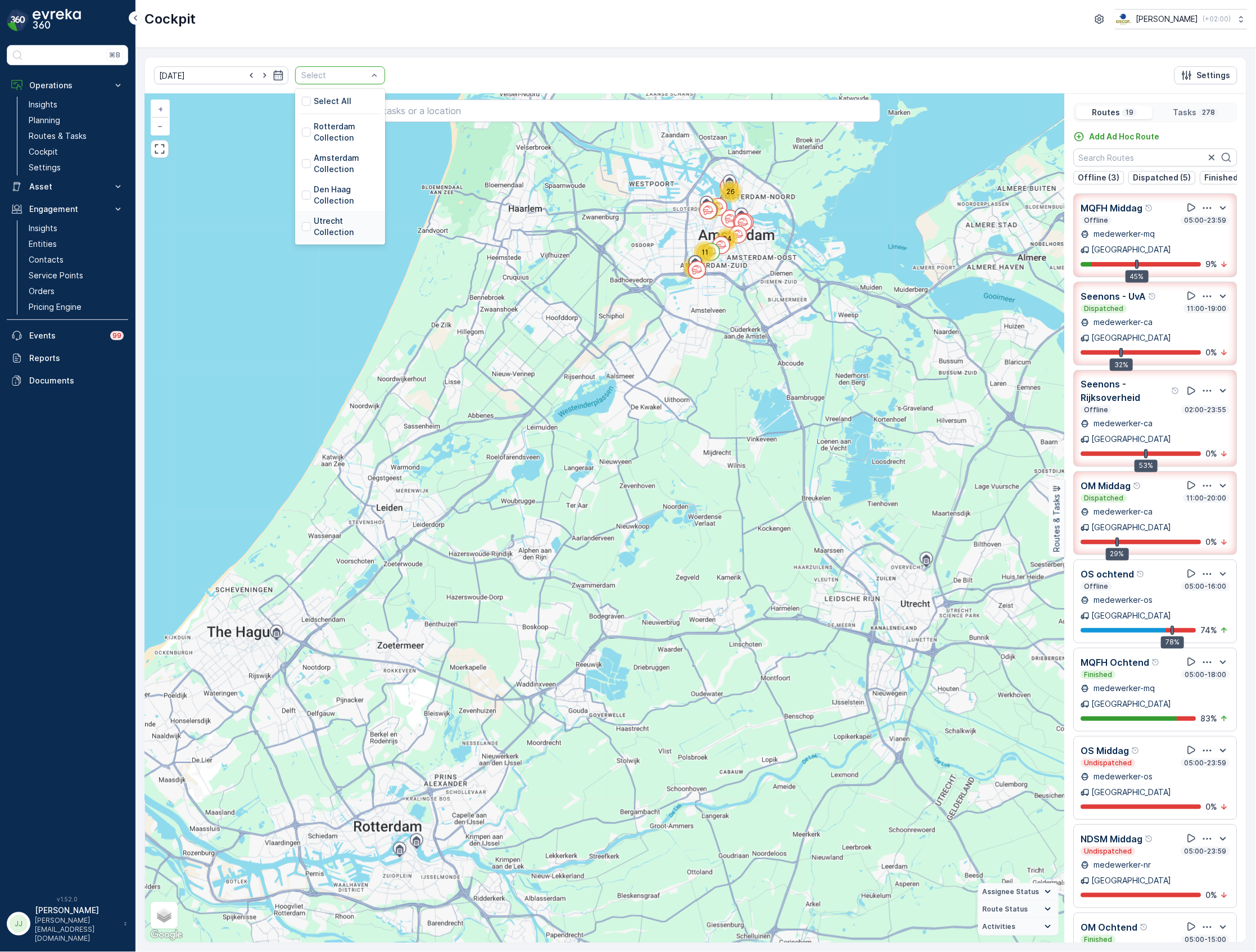
click at [329, 228] on p "Utrecht Collection" at bounding box center [346, 226] width 64 height 22
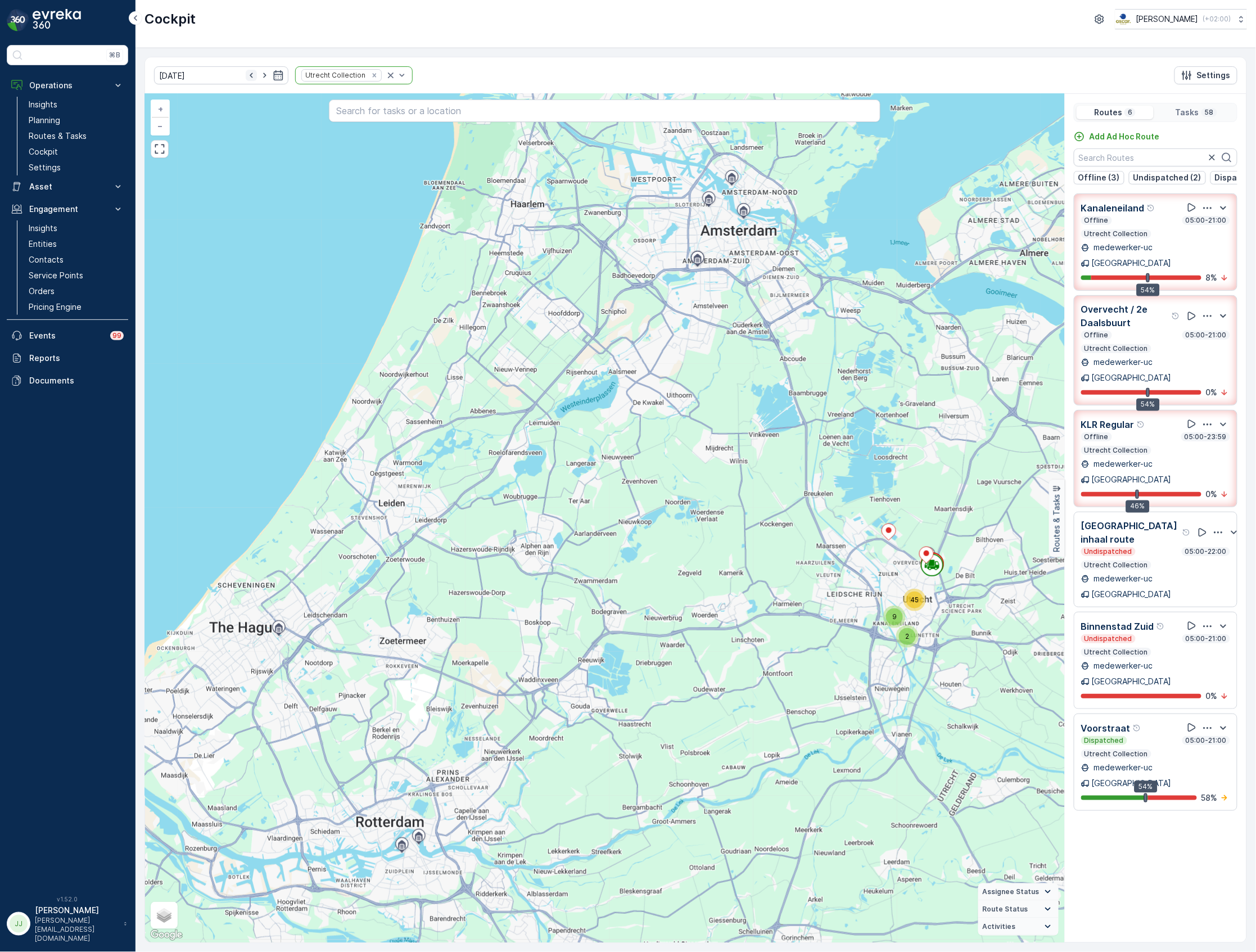
click at [246, 75] on icon "button" at bounding box center [251, 75] width 11 height 11
type input "[DATE]"
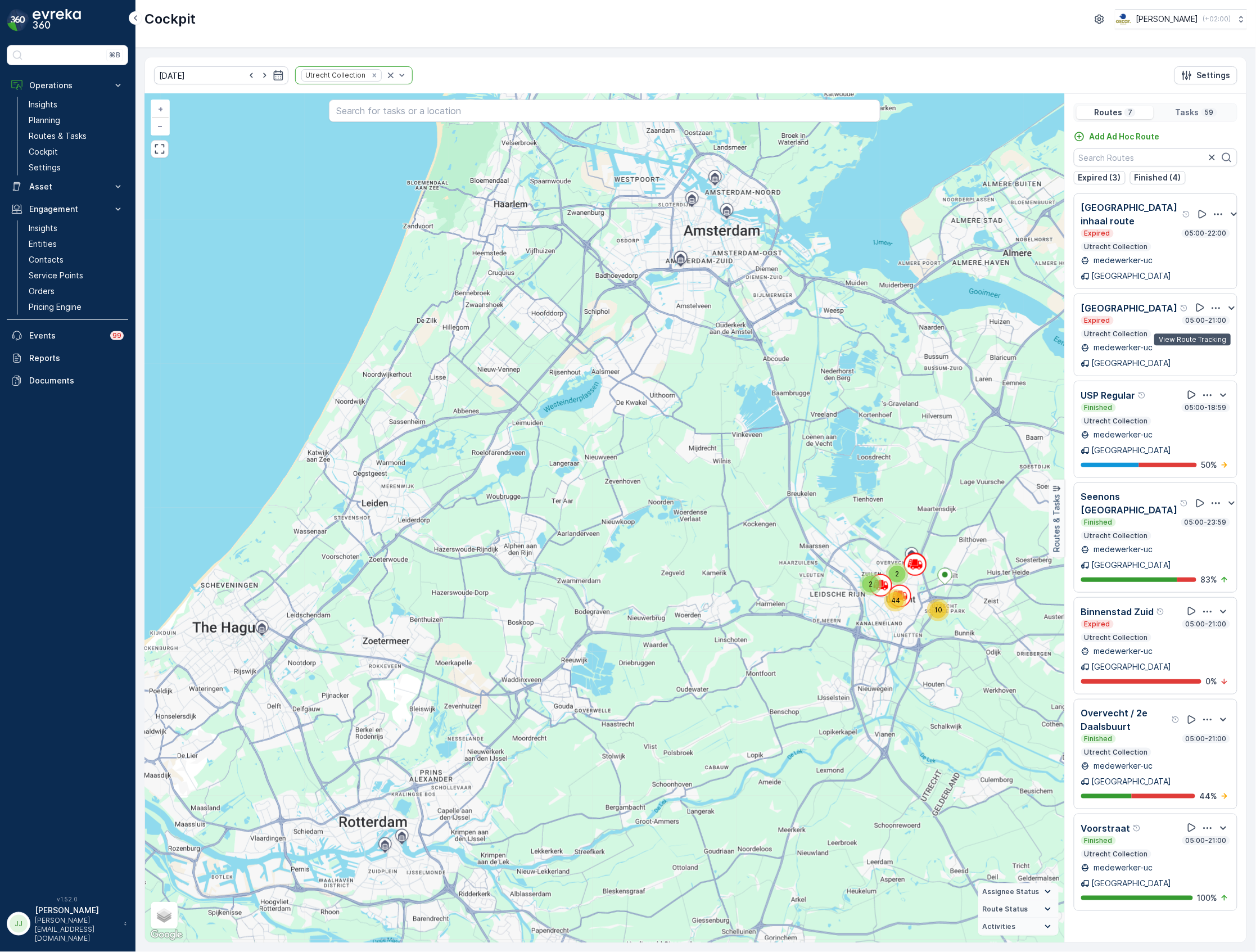
click at [1193, 389] on icon at bounding box center [1192, 395] width 11 height 11
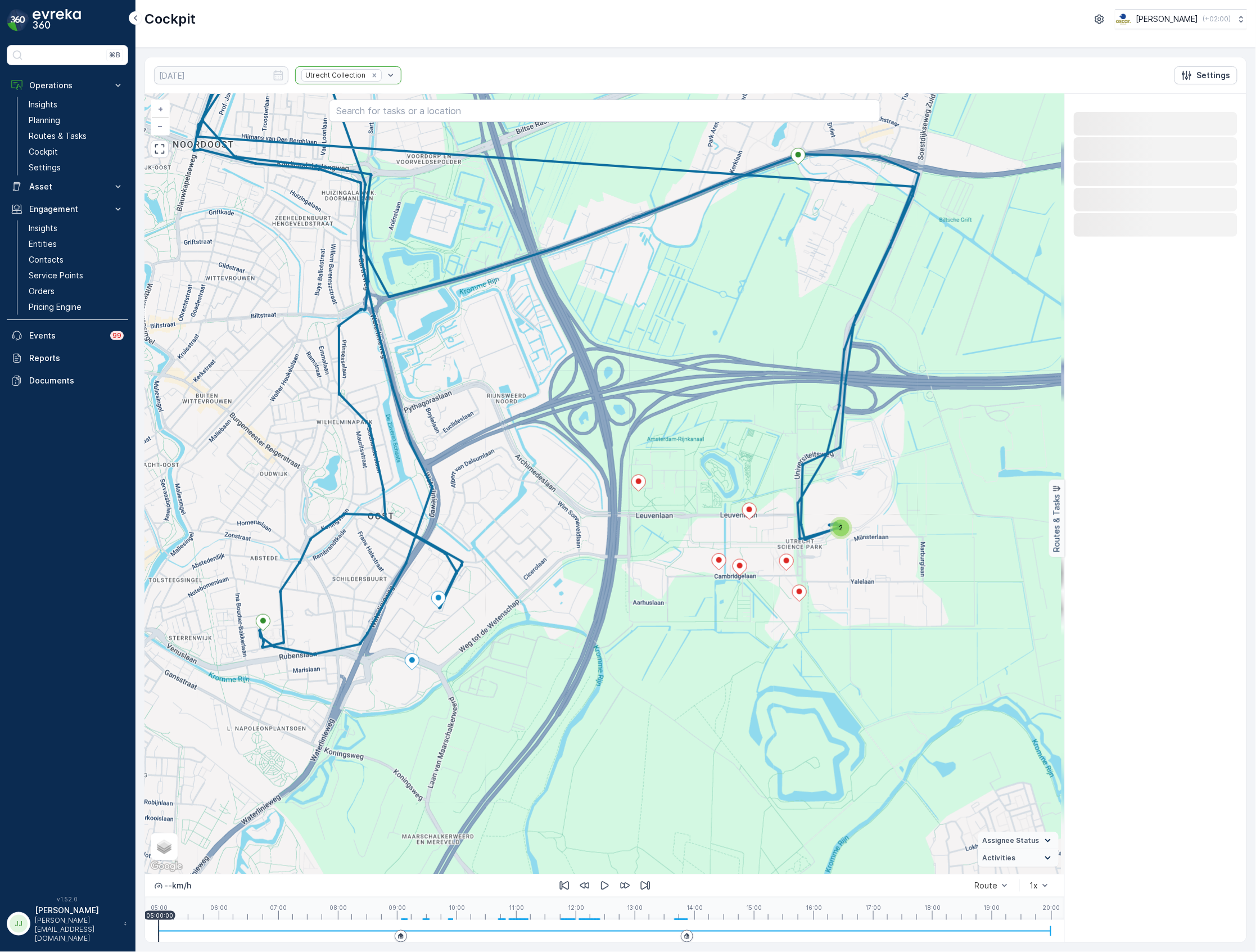
drag, startPoint x: 666, startPoint y: 628, endPoint x: 615, endPoint y: 567, distance: 79.5
click at [615, 567] on div "2 + − Satellite Roadmap Terrain Hybrid Leaflet Keyboard shortcuts Map Data Map …" at bounding box center [604, 484] width 919 height 780
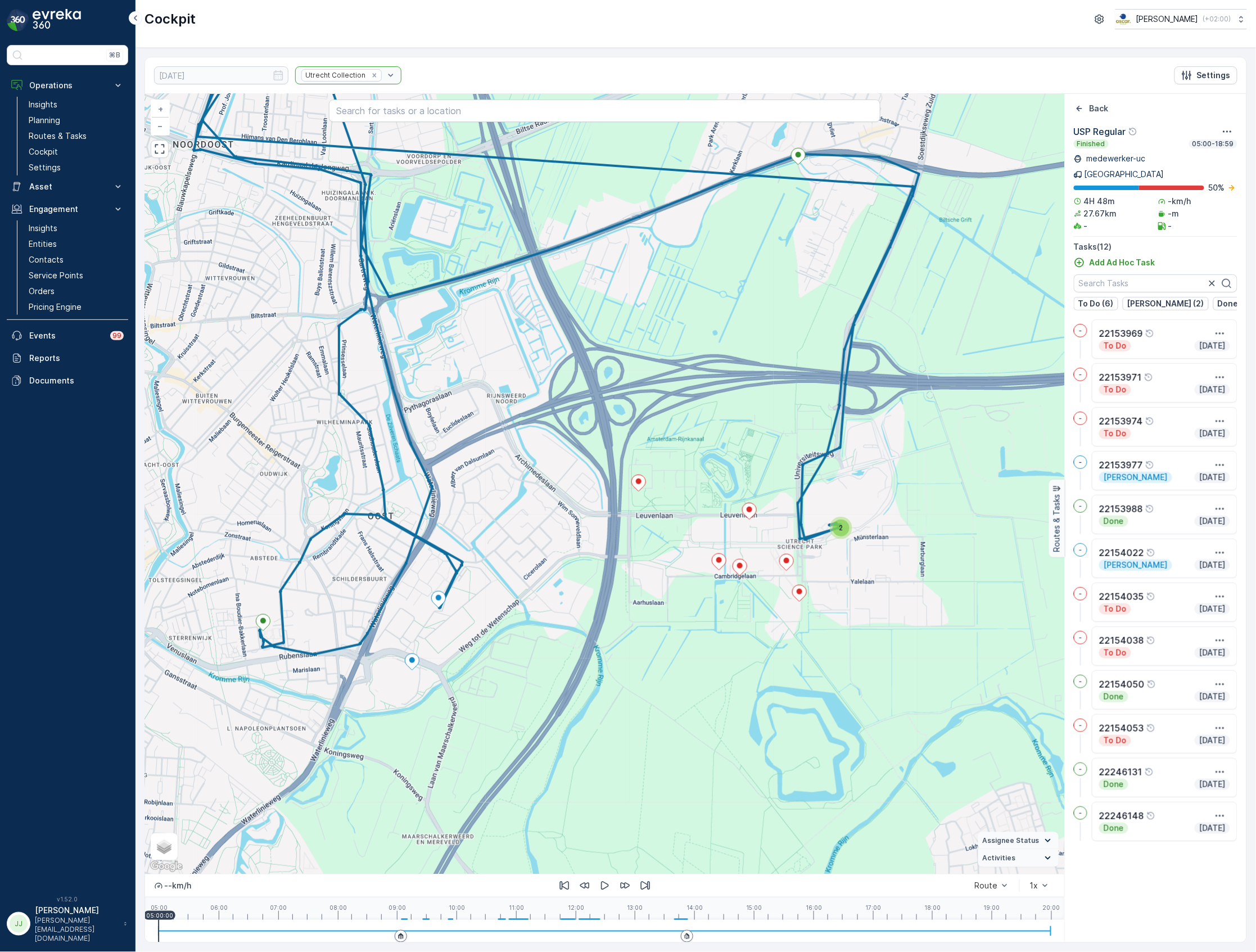
click at [839, 536] on div "2" at bounding box center [841, 528] width 17 height 17
click at [640, 490] on icon at bounding box center [639, 483] width 14 height 17
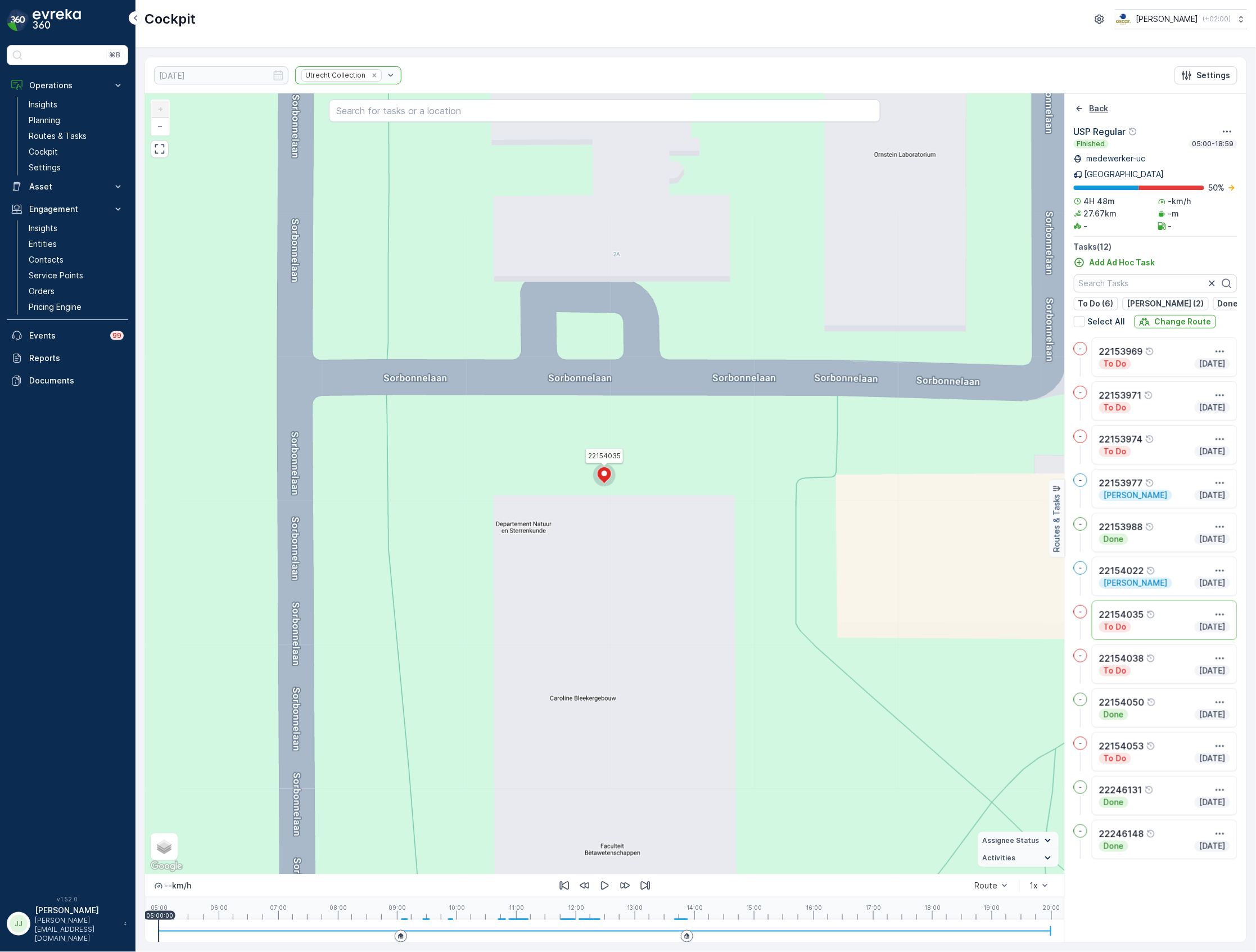
click at [1088, 109] on div "Back" at bounding box center [1091, 108] width 35 height 11
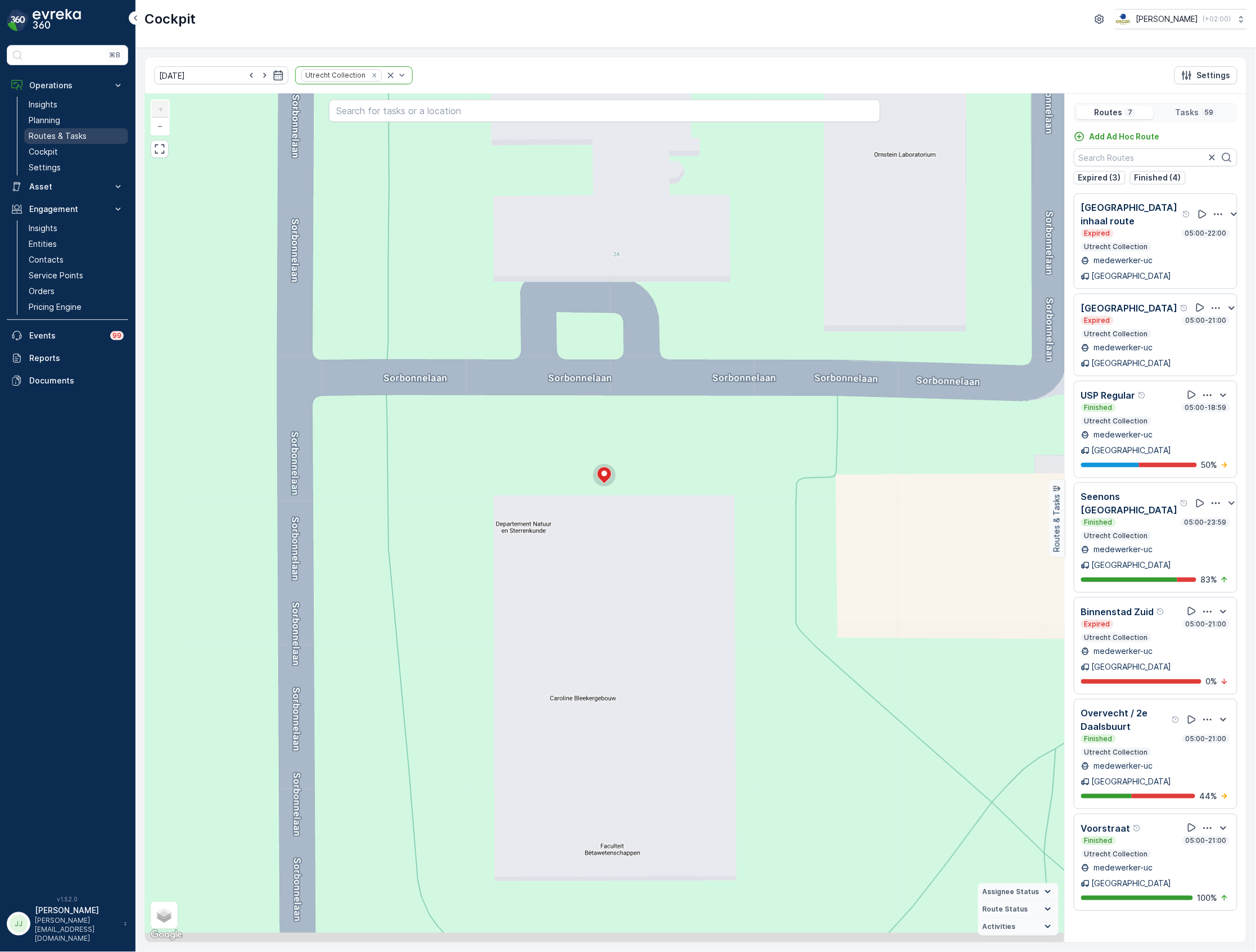
click at [66, 135] on p "Routes & Tasks" at bounding box center [57, 136] width 58 height 11
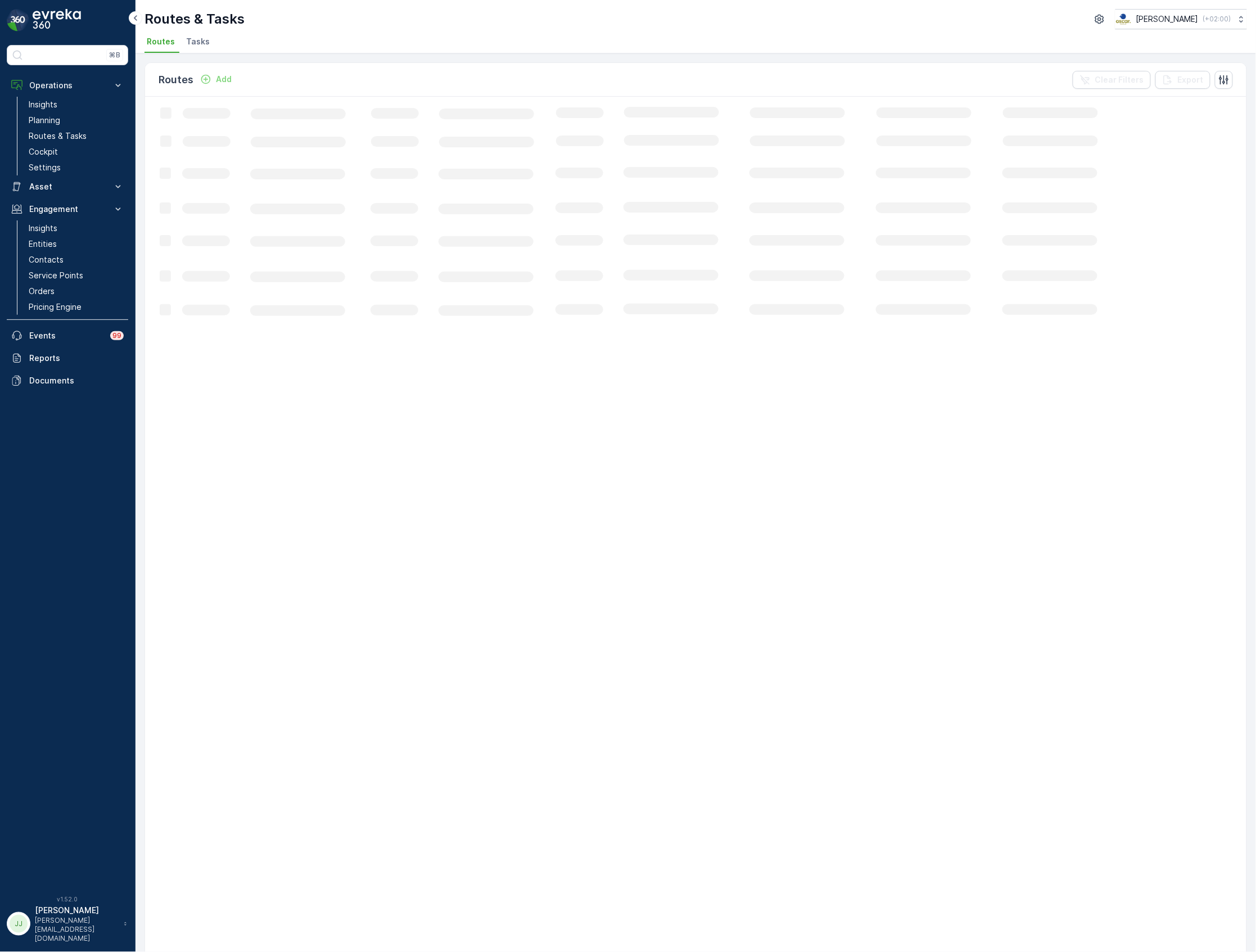
click at [201, 39] on span "Tasks" at bounding box center [198, 41] width 24 height 11
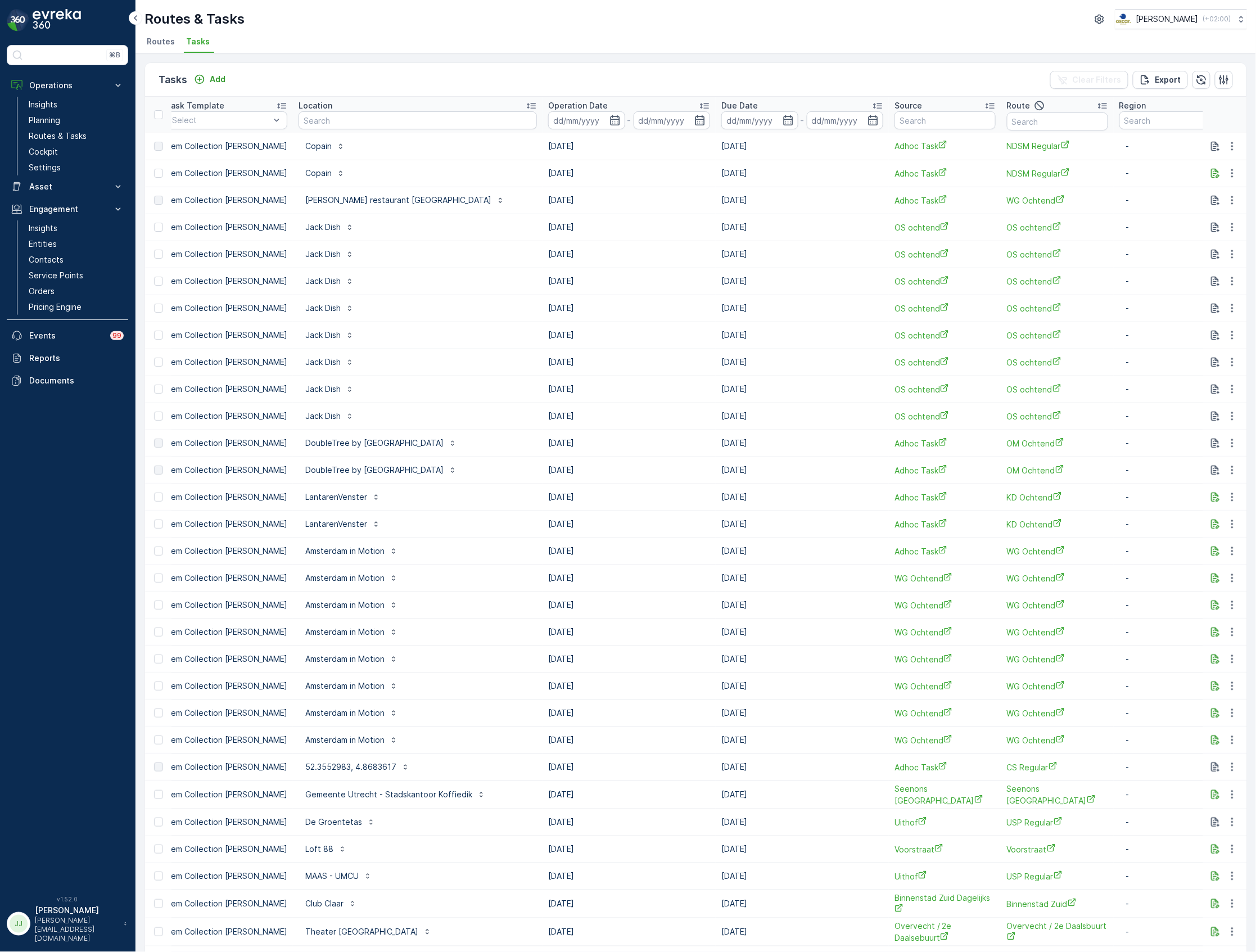
scroll to position [0, 375]
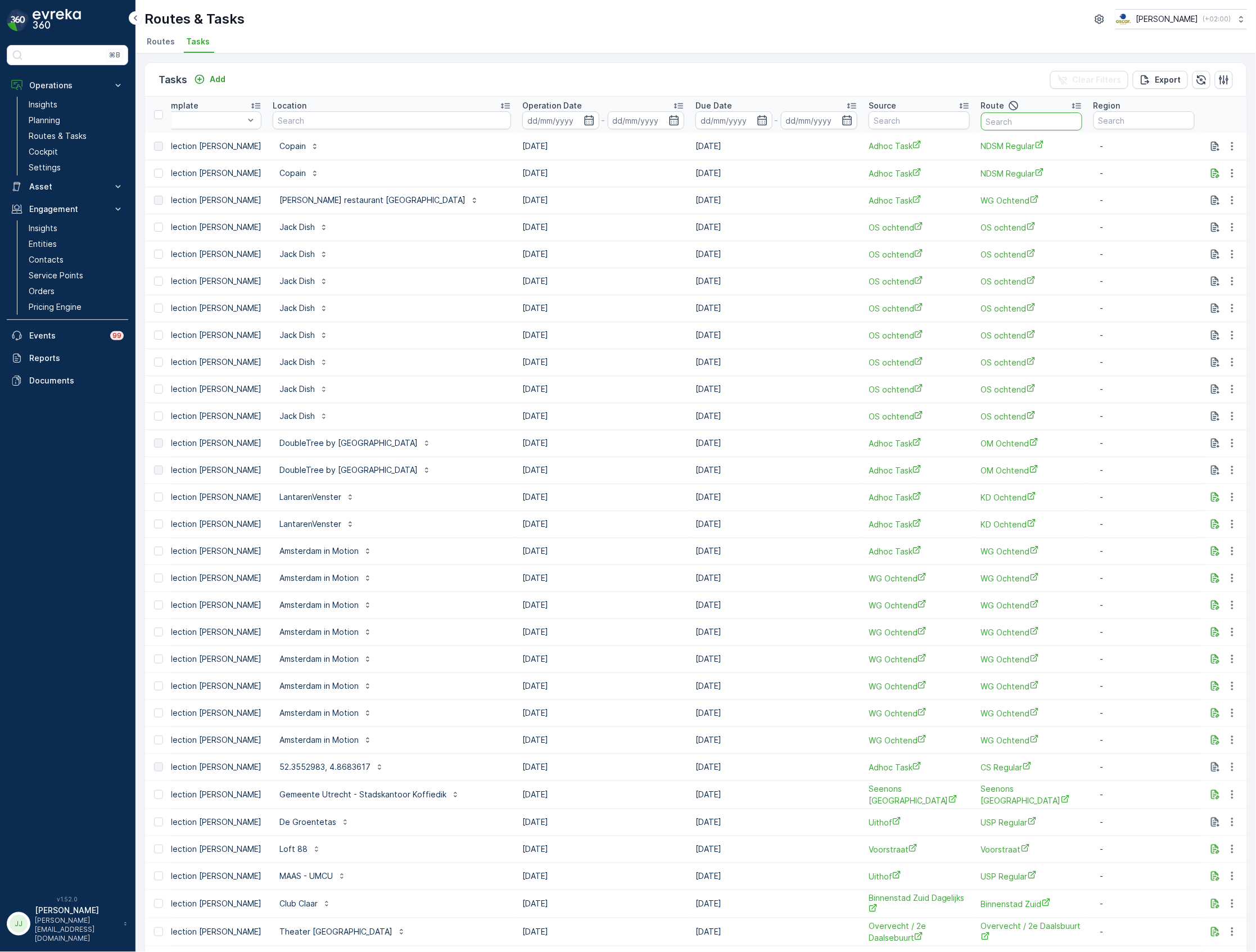
click at [1010, 120] on input "text" at bounding box center [1031, 121] width 101 height 18
type input "usp"
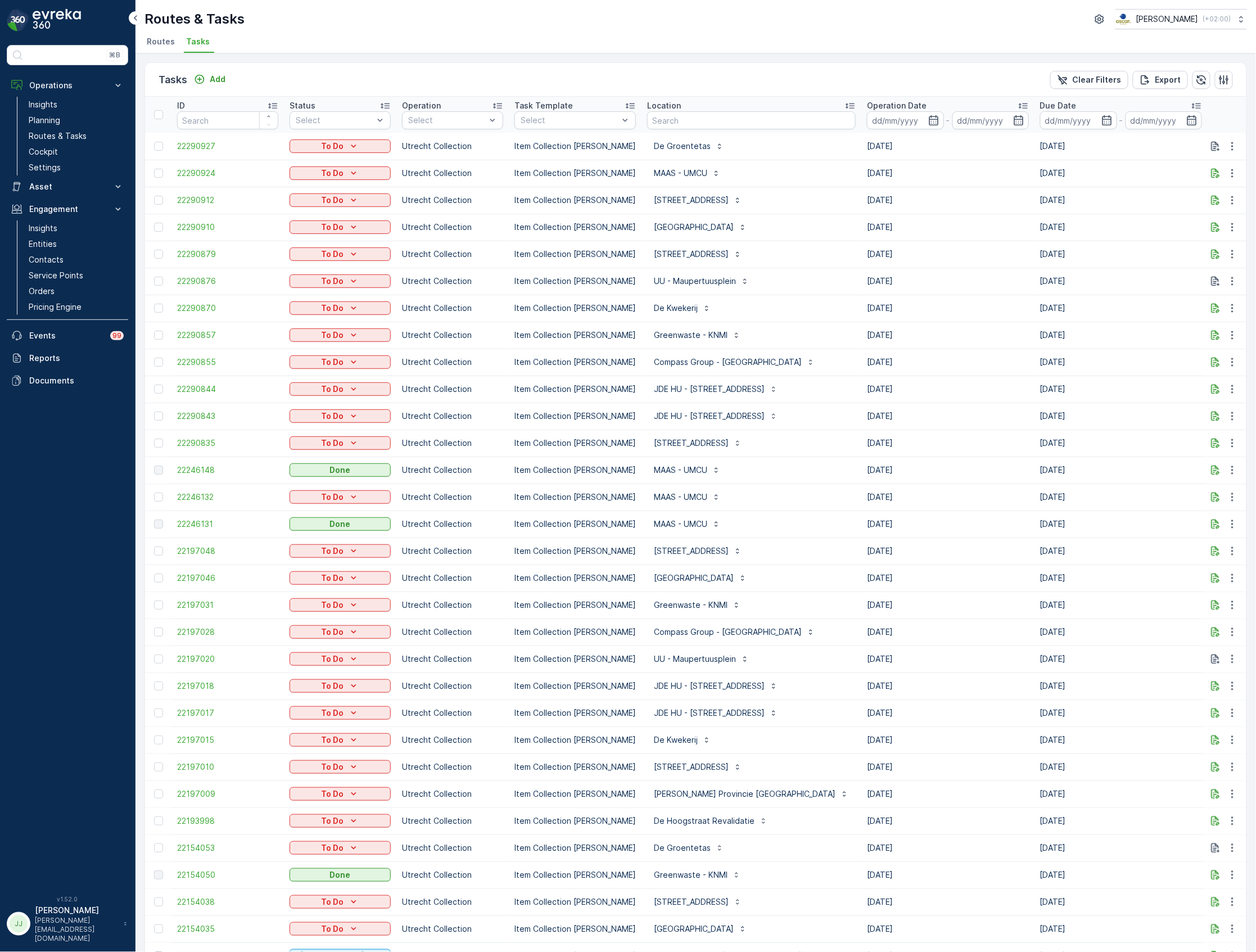
click at [1018, 108] on icon at bounding box center [1024, 106] width 11 height 11
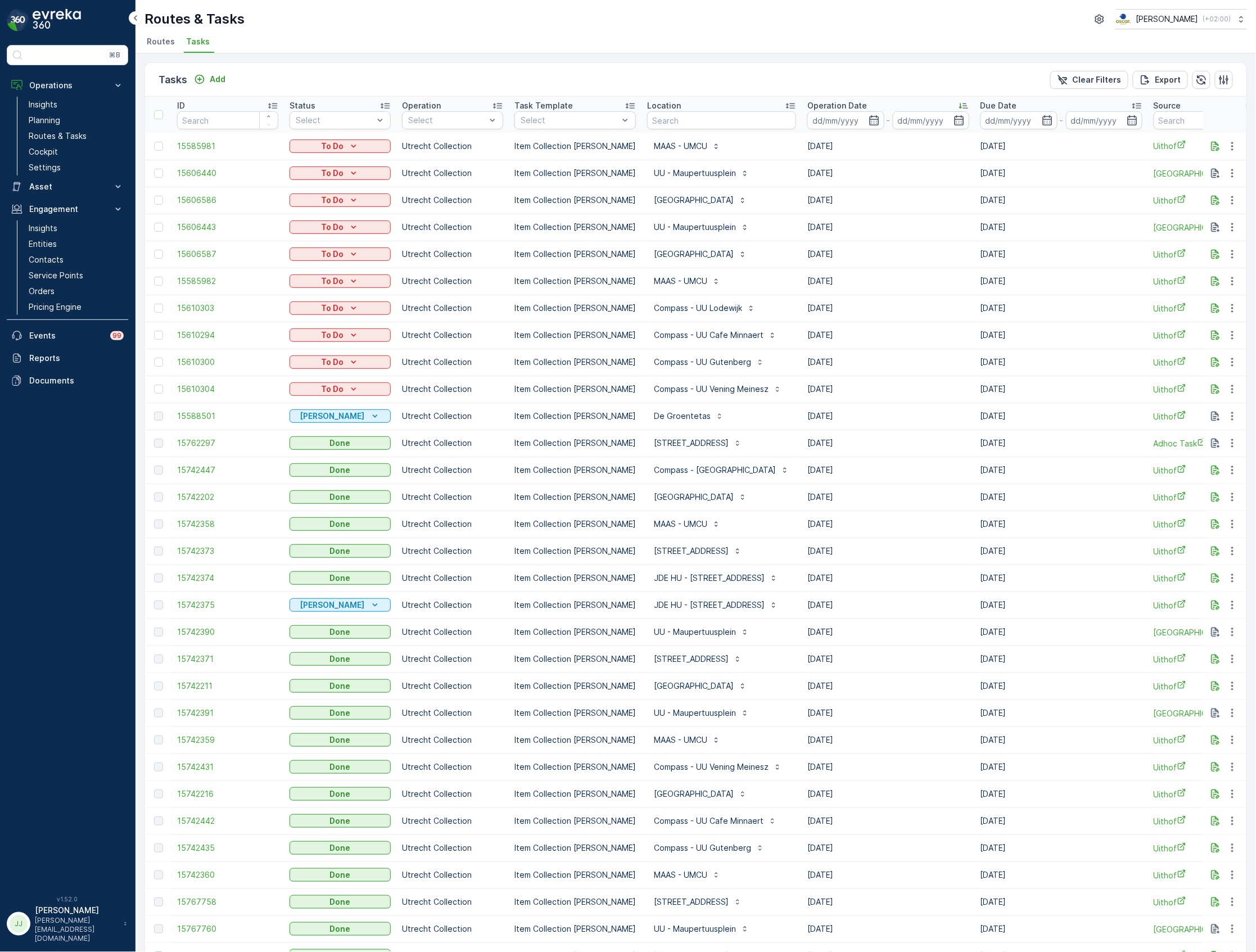
click at [959, 106] on icon at bounding box center [961, 106] width 3 height 6
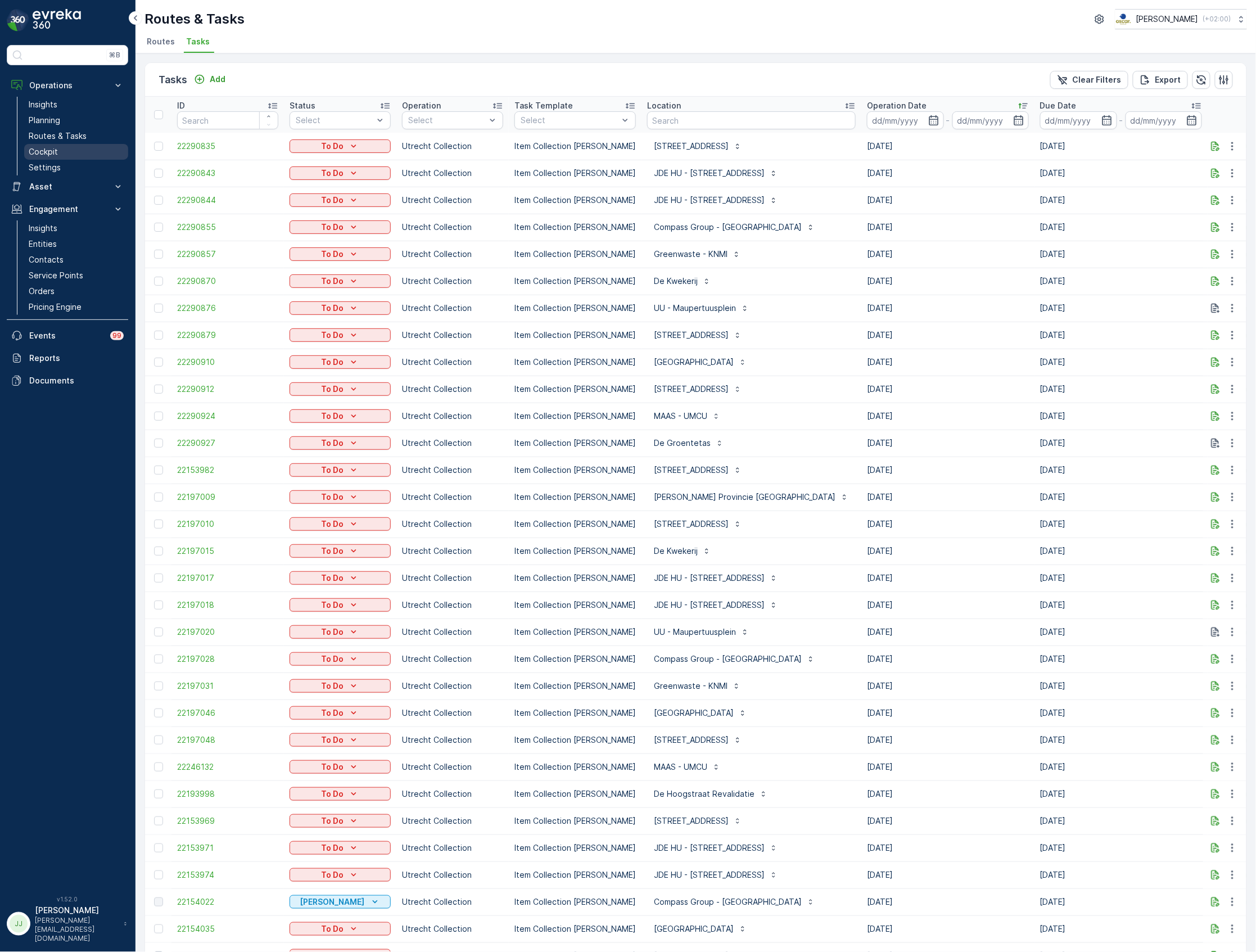
click at [68, 149] on link "Cockpit" at bounding box center [76, 152] width 104 height 16
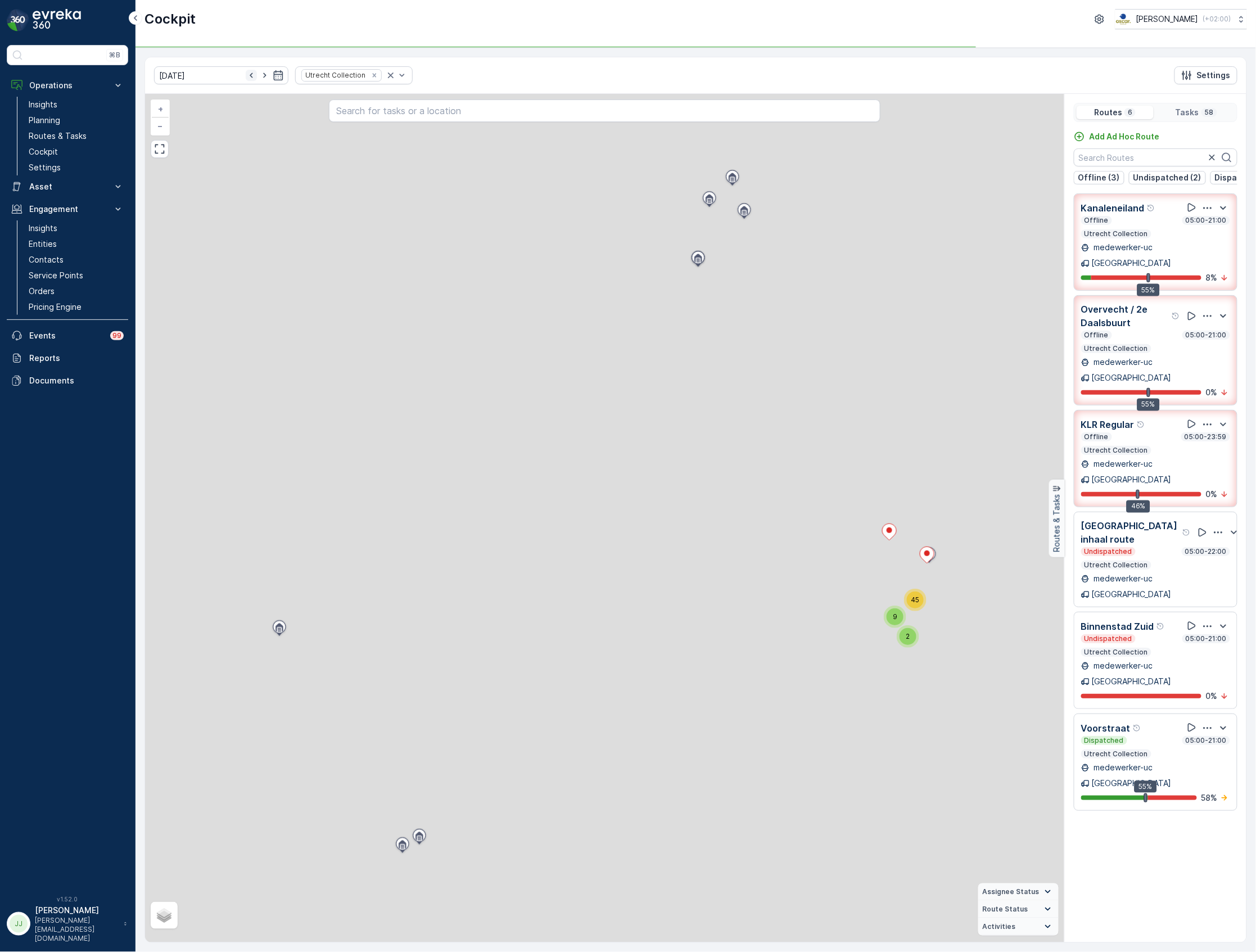
click at [246, 77] on icon "button" at bounding box center [251, 75] width 11 height 11
type input "[DATE]"
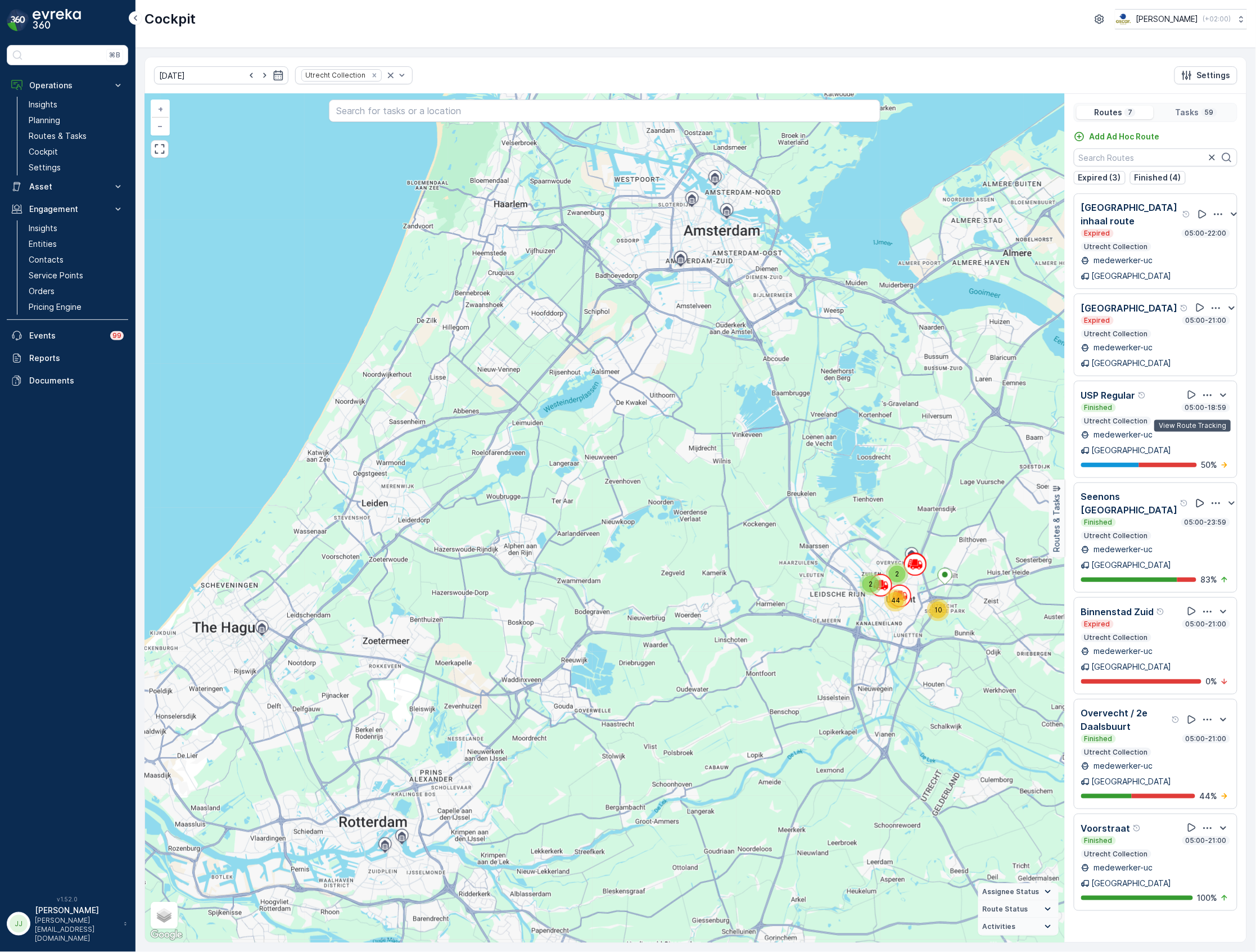
click at [1195, 498] on icon at bounding box center [1200, 503] width 11 height 11
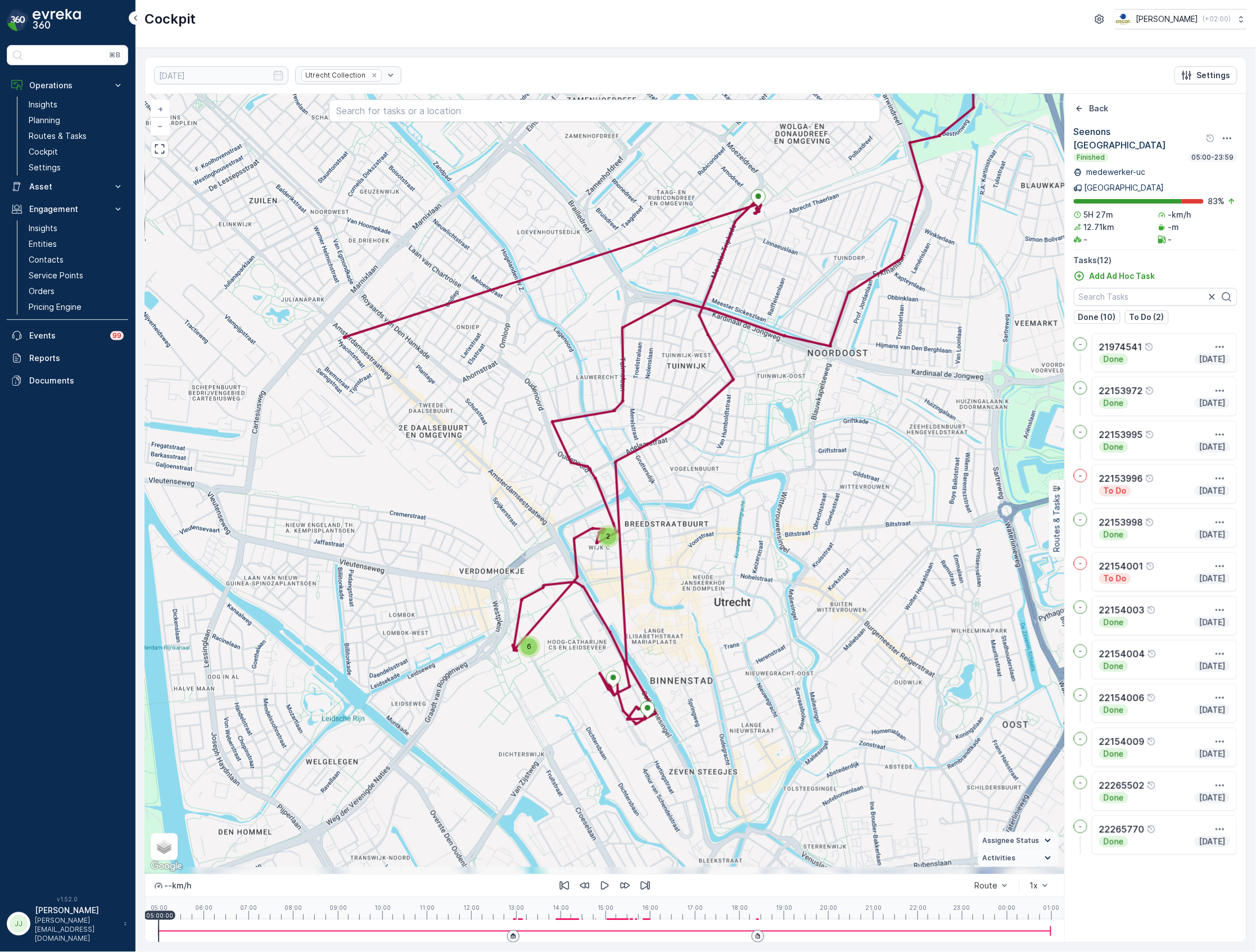
drag, startPoint x: 691, startPoint y: 551, endPoint x: 739, endPoint y: 534, distance: 50.9
click at [738, 531] on div "6 2 + − Satellite Roadmap Terrain Hybrid Leaflet Keyboard shortcuts Map Data Ma…" at bounding box center [604, 484] width 919 height 780
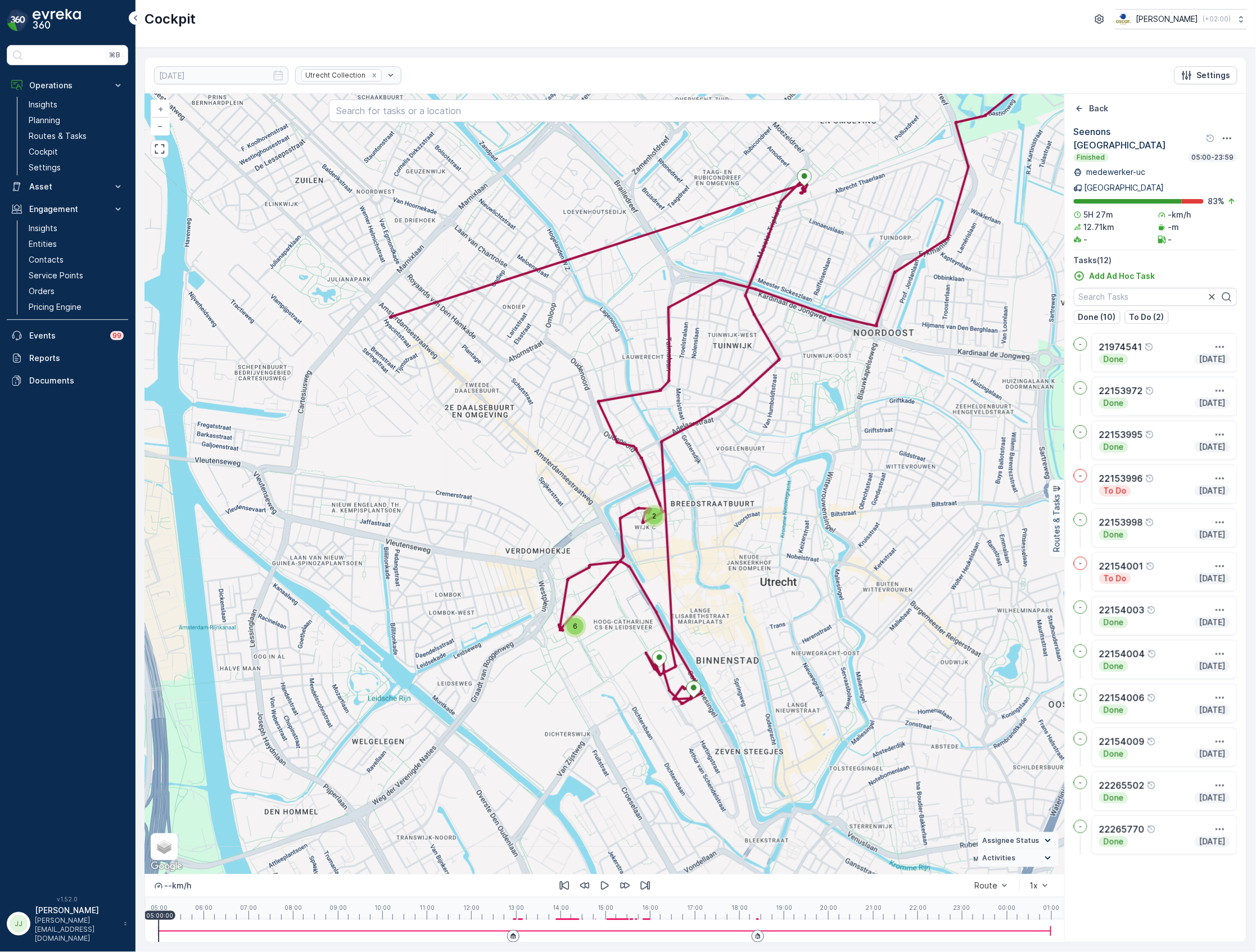
click at [577, 626] on span "6" at bounding box center [575, 625] width 4 height 8
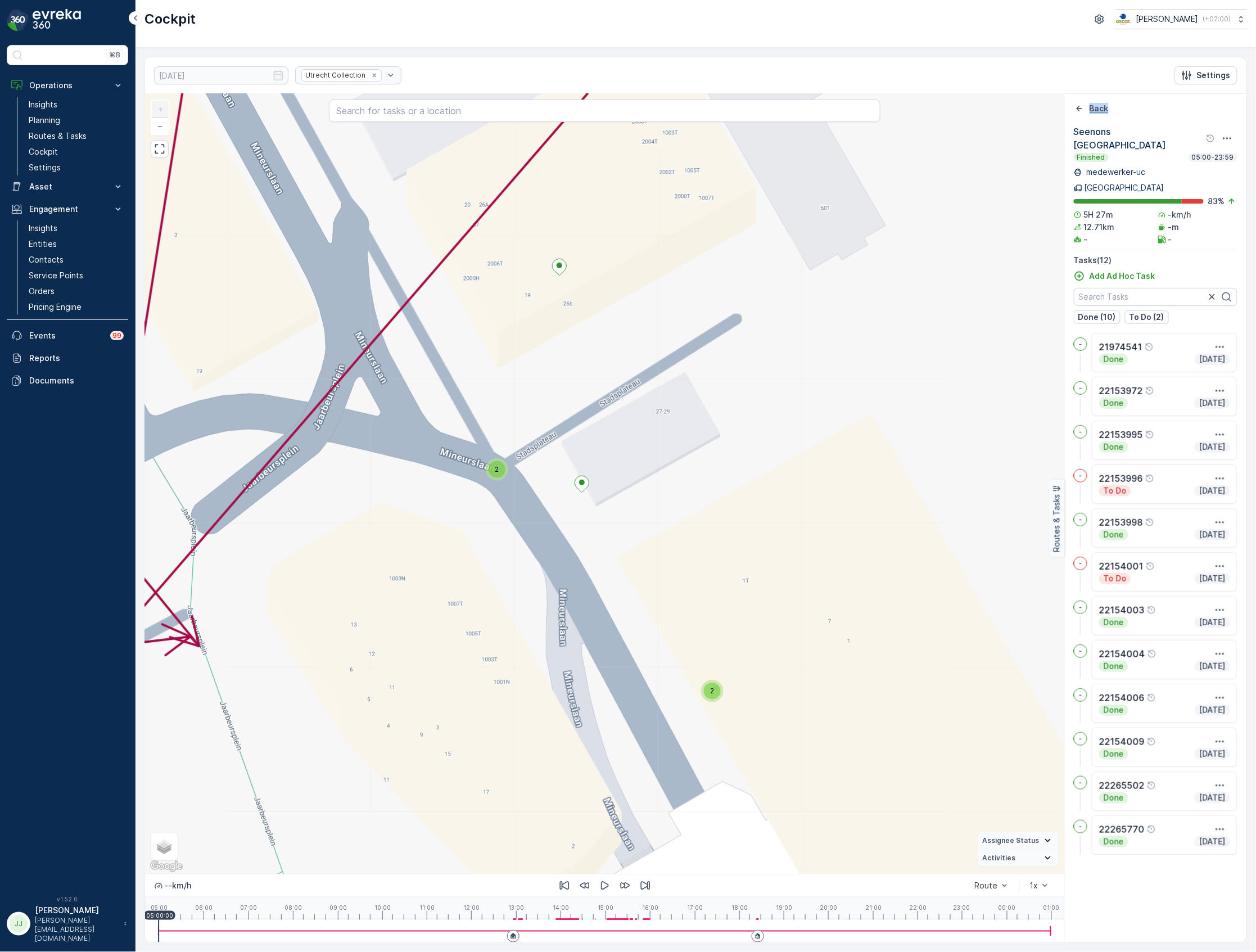
click at [1080, 115] on div "Back Seenons [GEOGRAPHIC_DATA] Finished 05:00-23:59 medewerker-[GEOGRAPHIC_DATA…" at bounding box center [1156, 517] width 182 height 830
click at [1080, 114] on icon "Back" at bounding box center [1080, 108] width 11 height 11
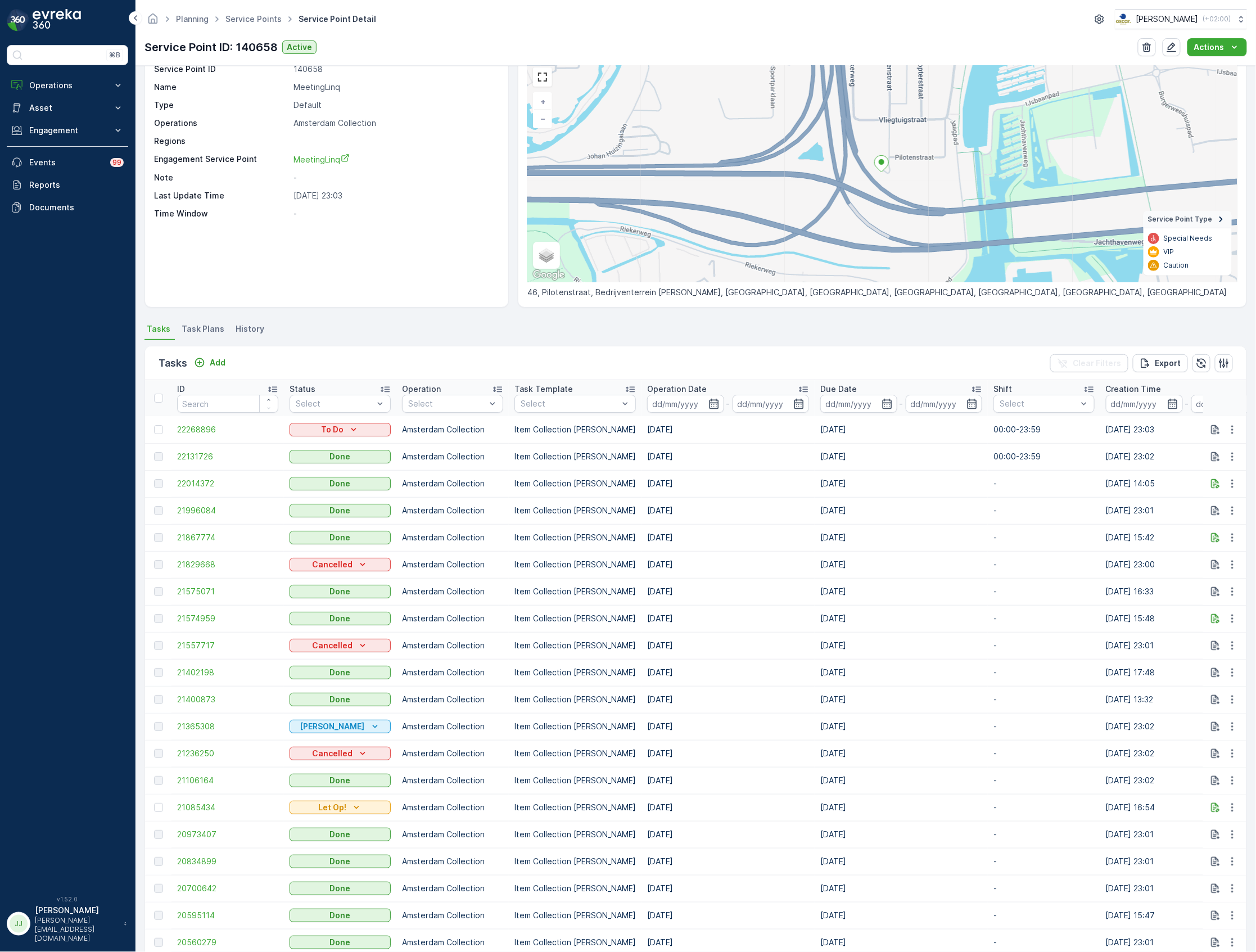
scroll to position [75, 0]
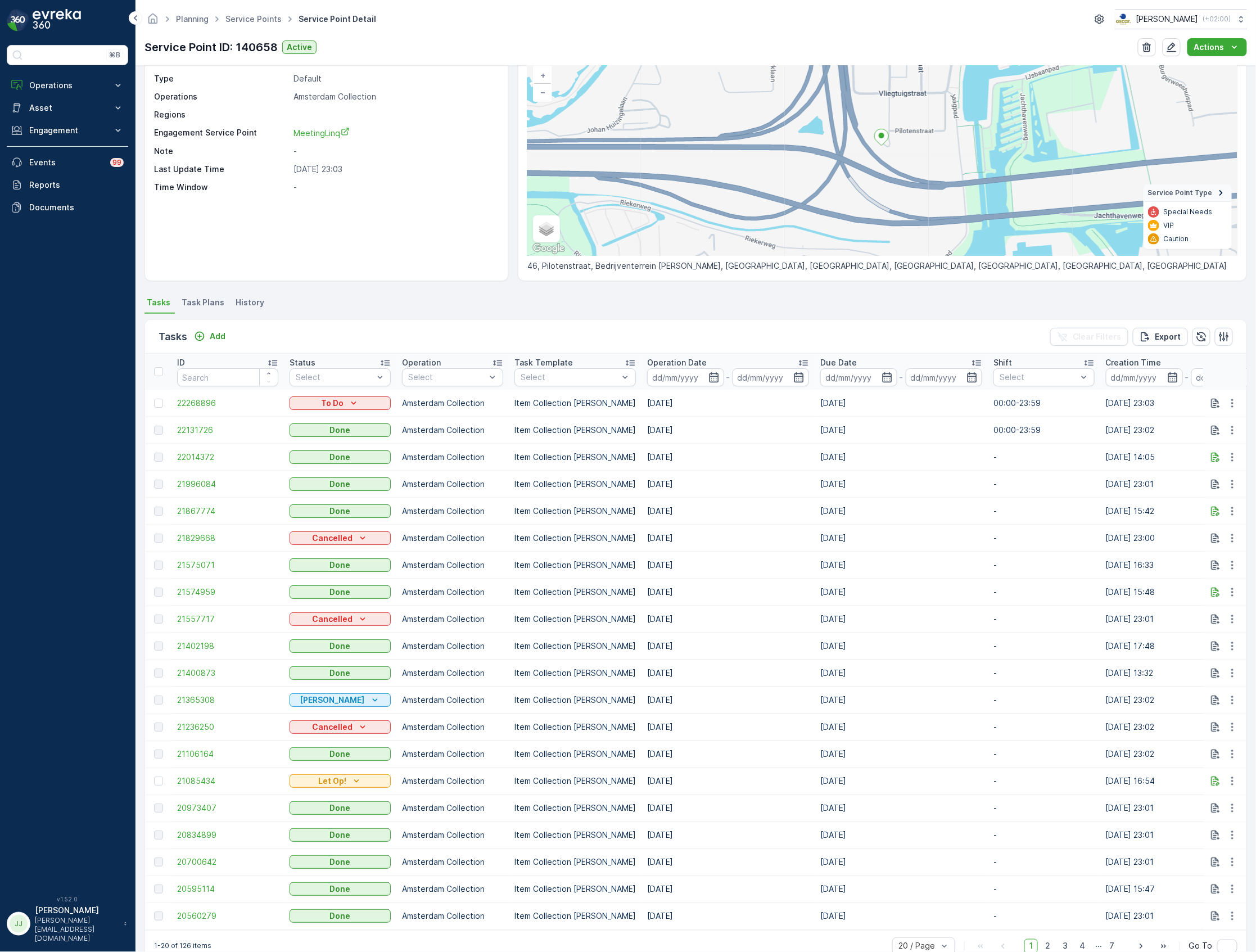
click at [799, 361] on icon at bounding box center [804, 363] width 9 height 6
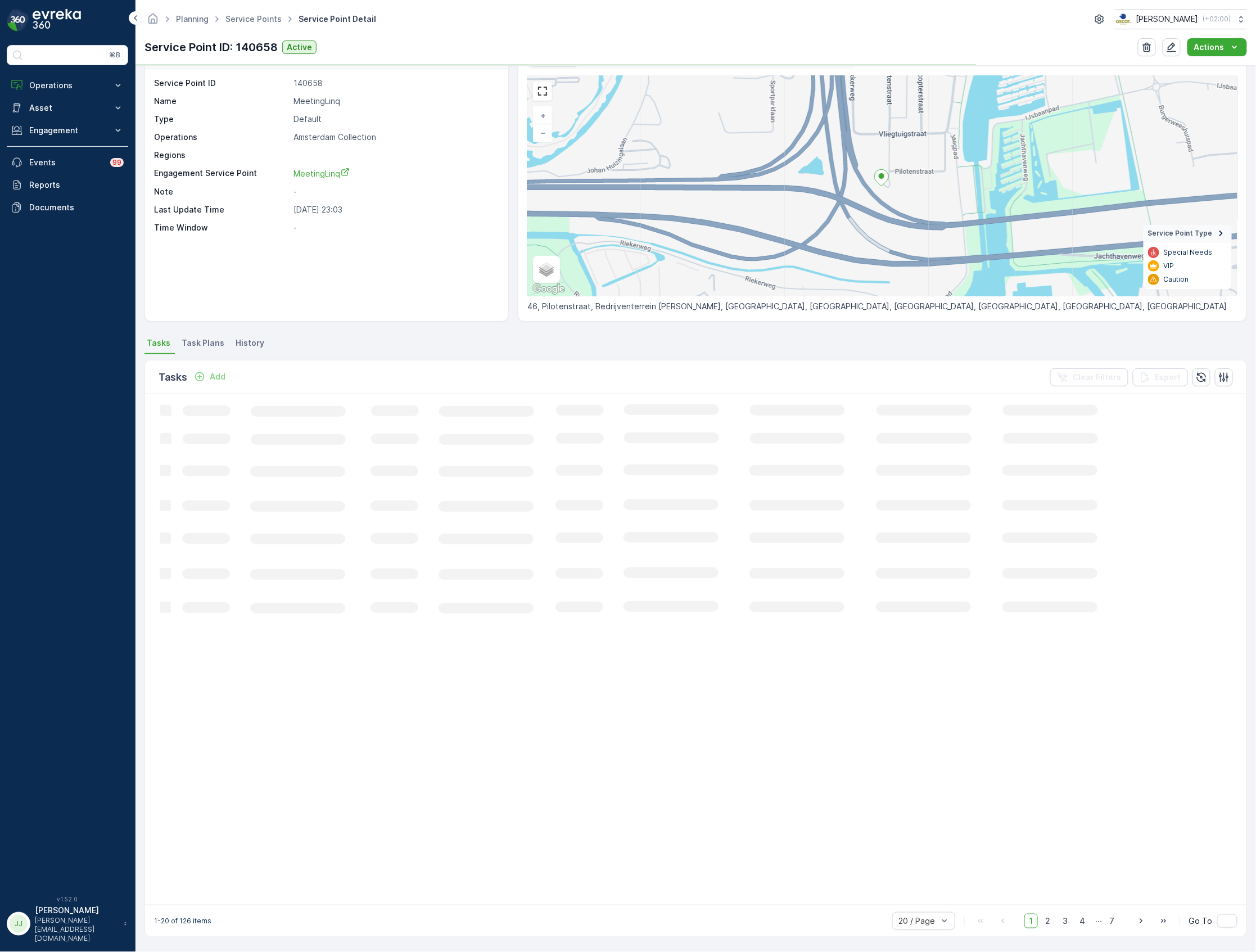
scroll to position [34, 0]
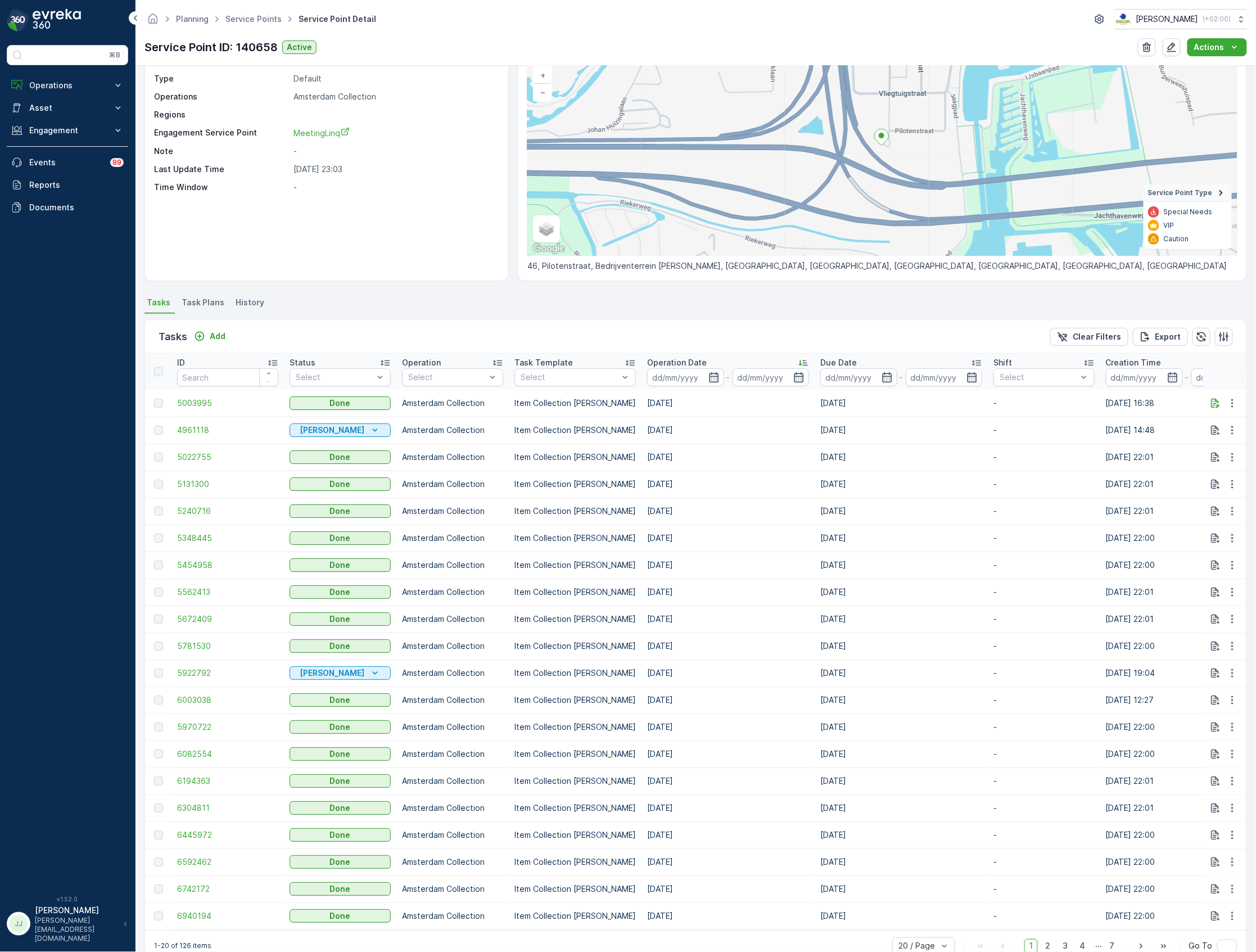
click at [798, 360] on icon at bounding box center [804, 362] width 11 height 11
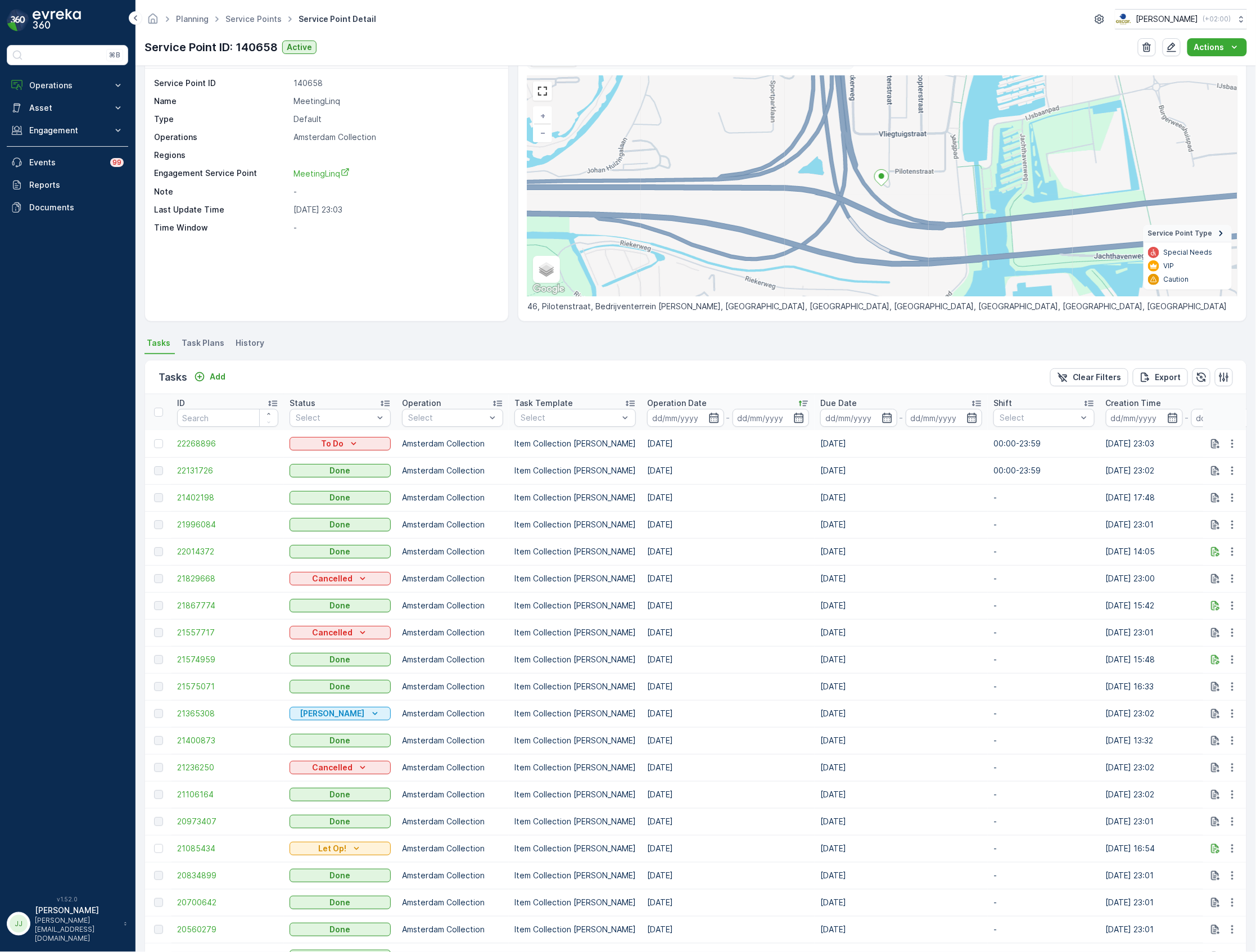
scroll to position [75, 0]
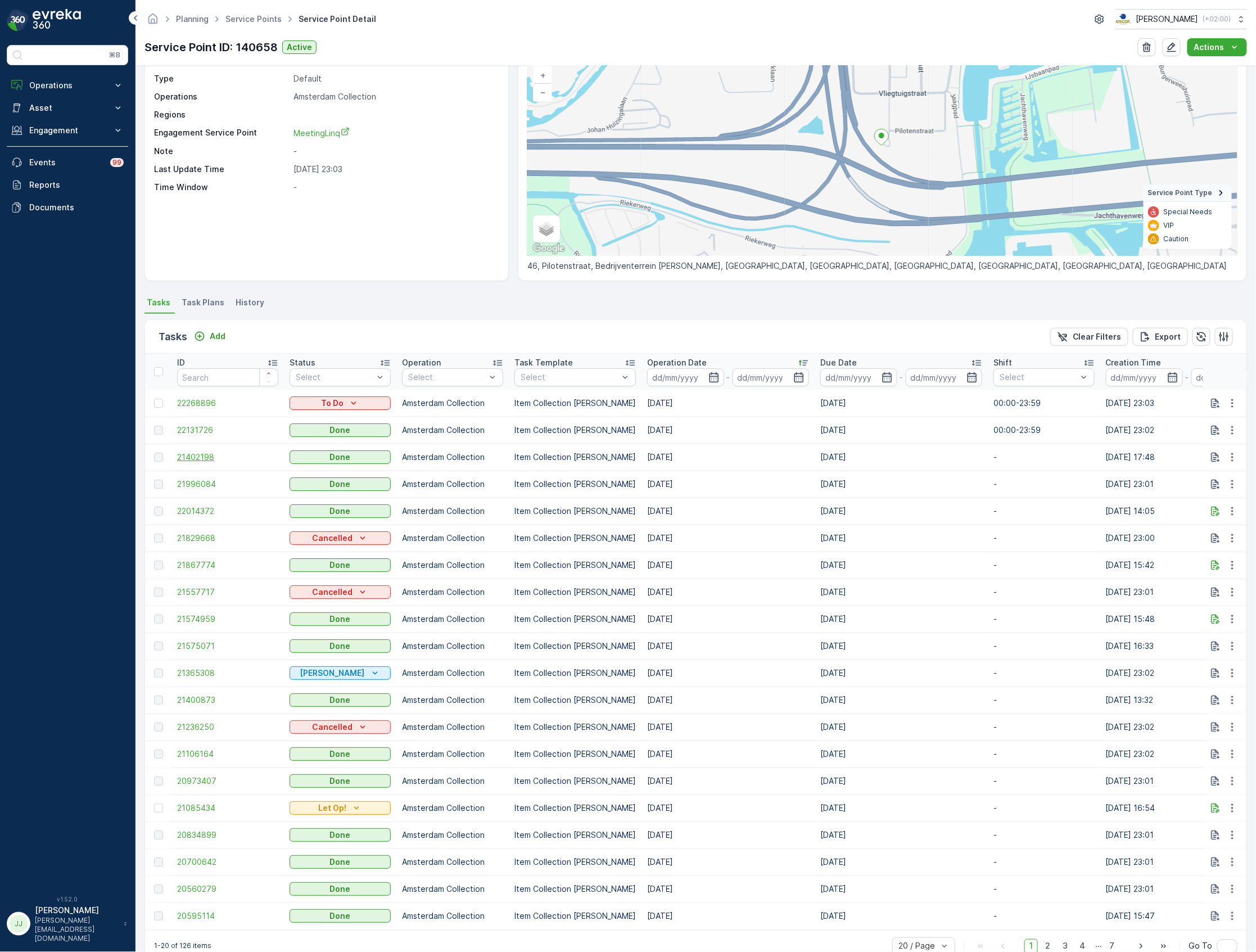
click at [206, 456] on span "21402198" at bounding box center [228, 457] width 101 height 11
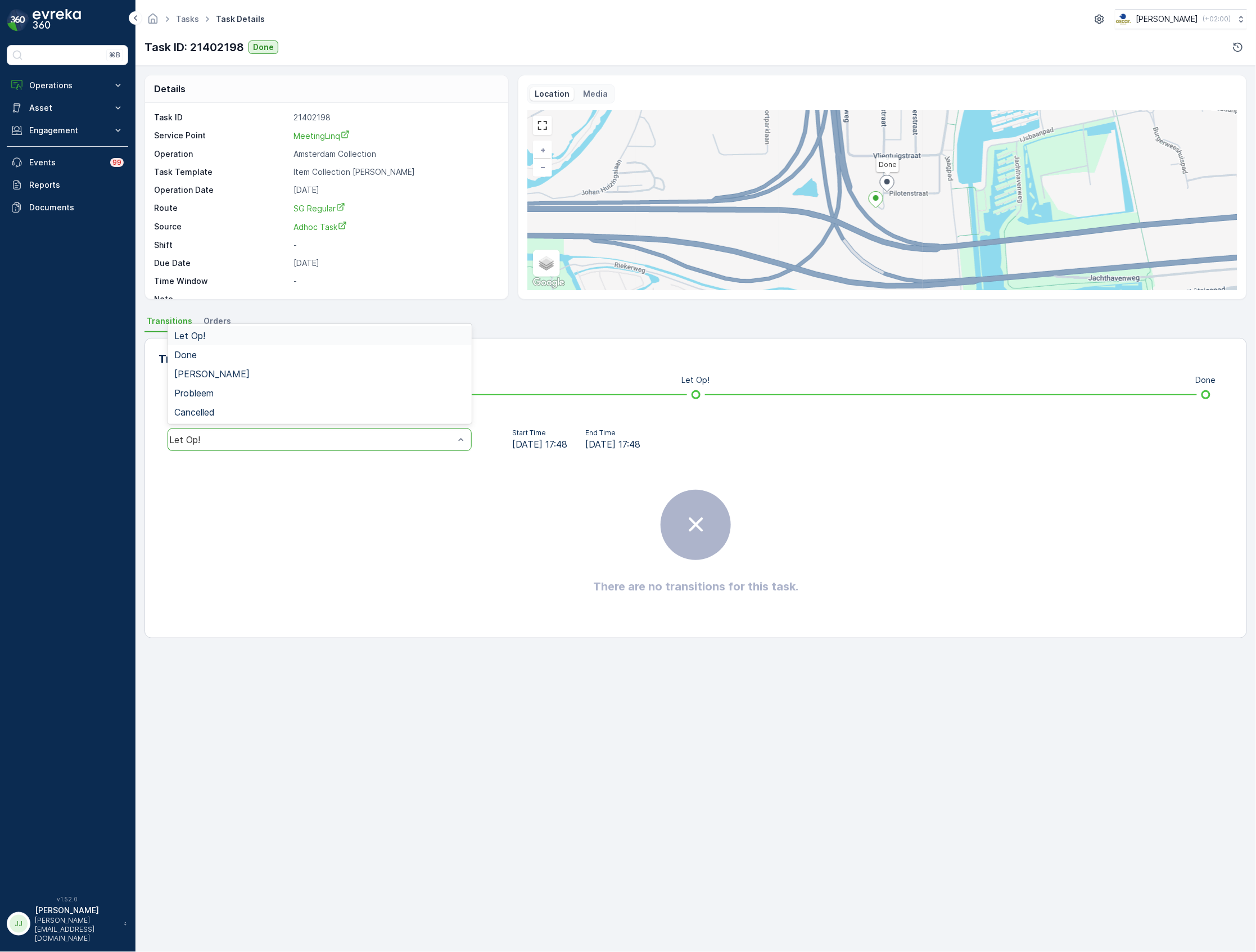
click at [382, 446] on div "Let Op!" at bounding box center [320, 439] width 304 height 22
drag, startPoint x: 506, startPoint y: 560, endPoint x: 470, endPoint y: 534, distance: 44.4
click at [503, 559] on div "There are no transitions for this task." at bounding box center [696, 542] width 1075 height 168
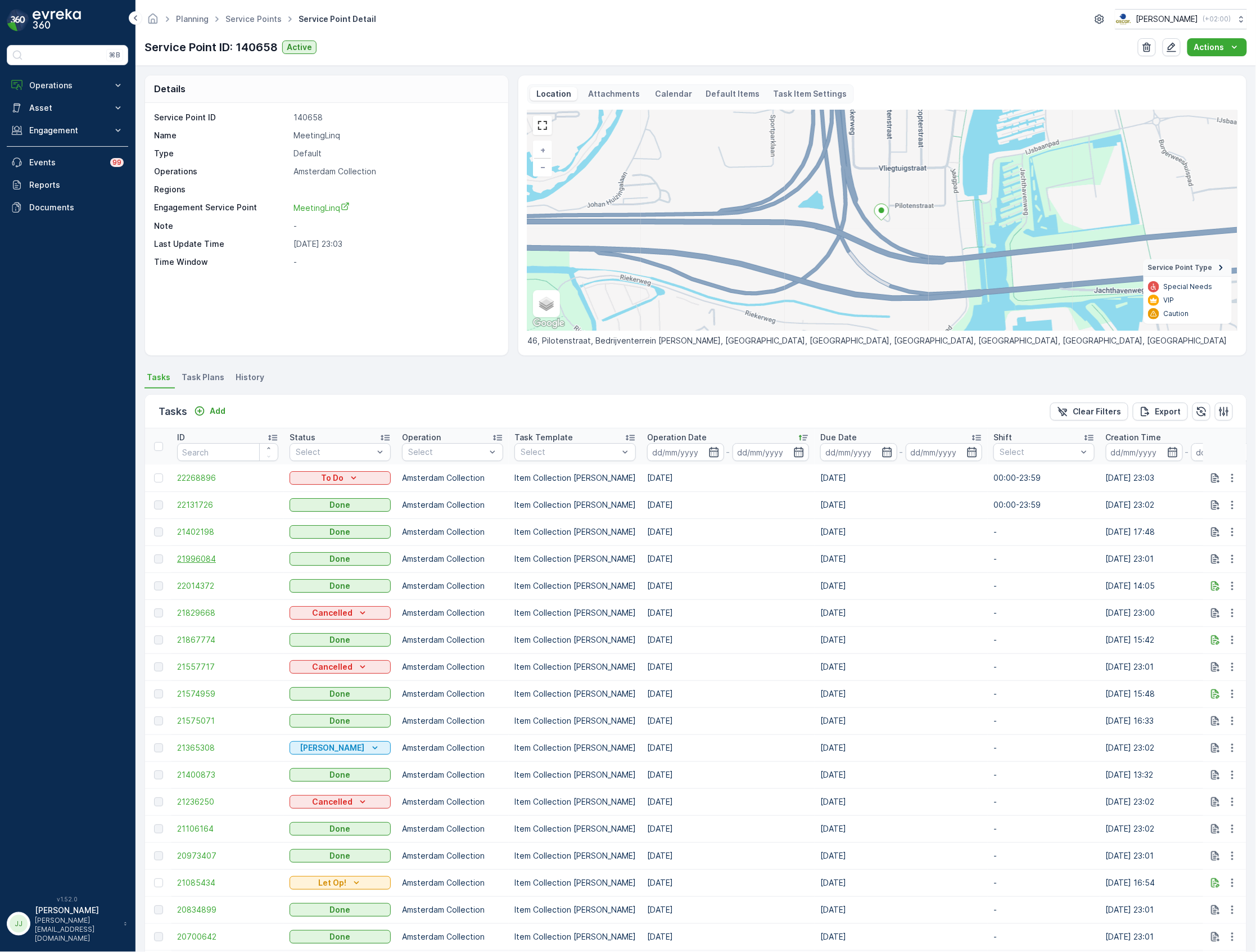
click at [213, 558] on span "21996084" at bounding box center [228, 559] width 101 height 11
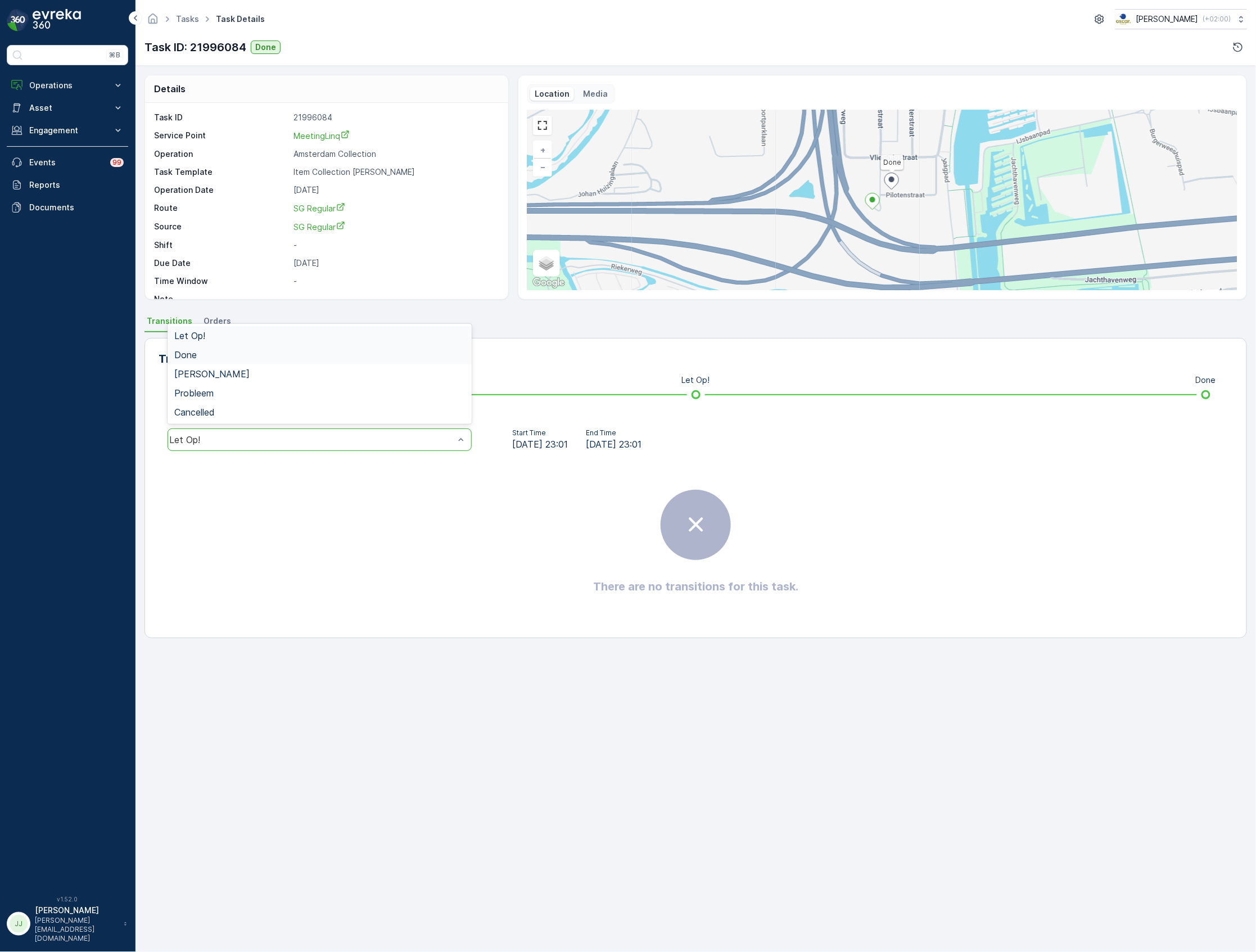
click at [210, 353] on div "Done" at bounding box center [319, 355] width 290 height 10
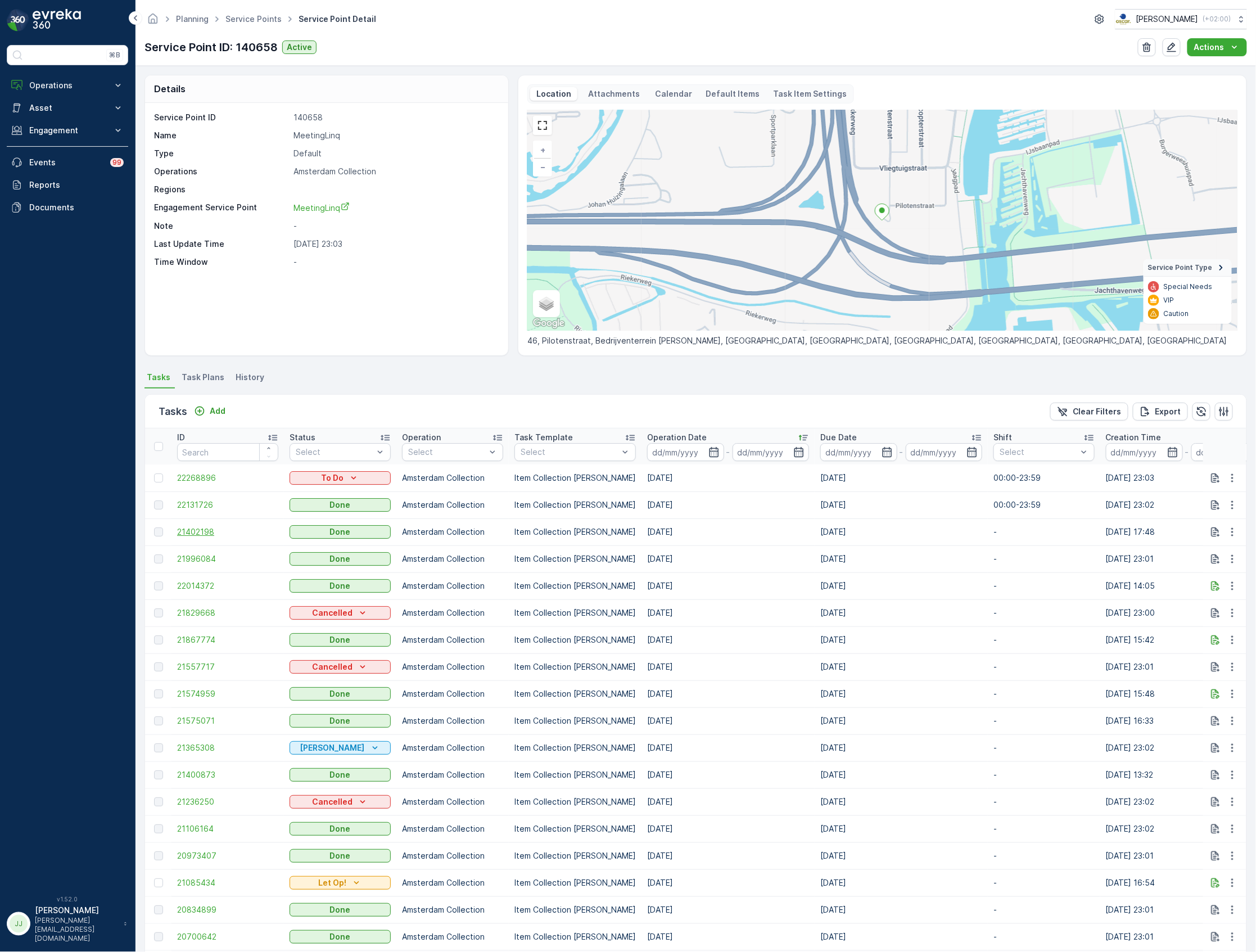
click at [206, 531] on span "21402198" at bounding box center [228, 532] width 101 height 11
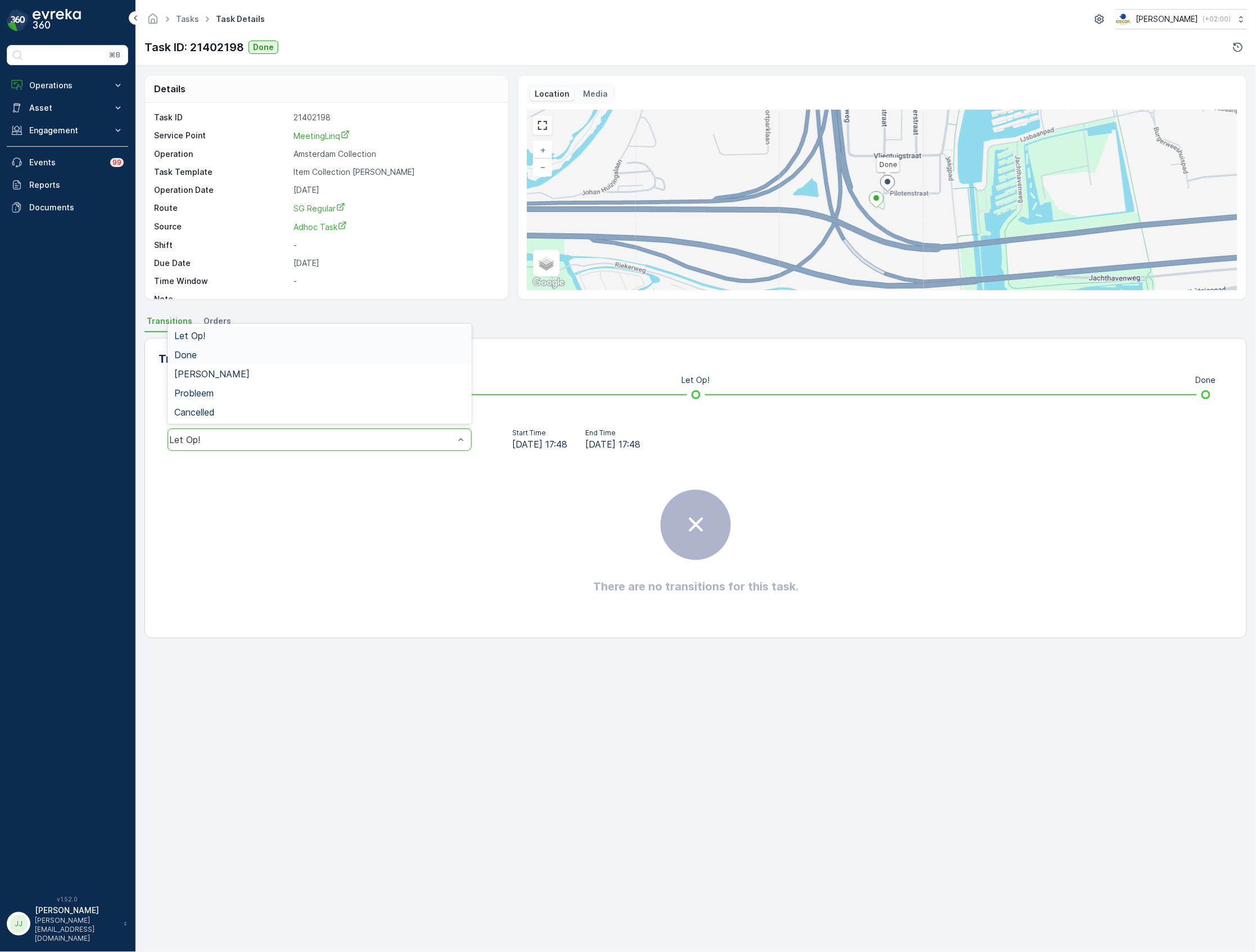
click at [191, 354] on span "Done" at bounding box center [185, 355] width 22 height 10
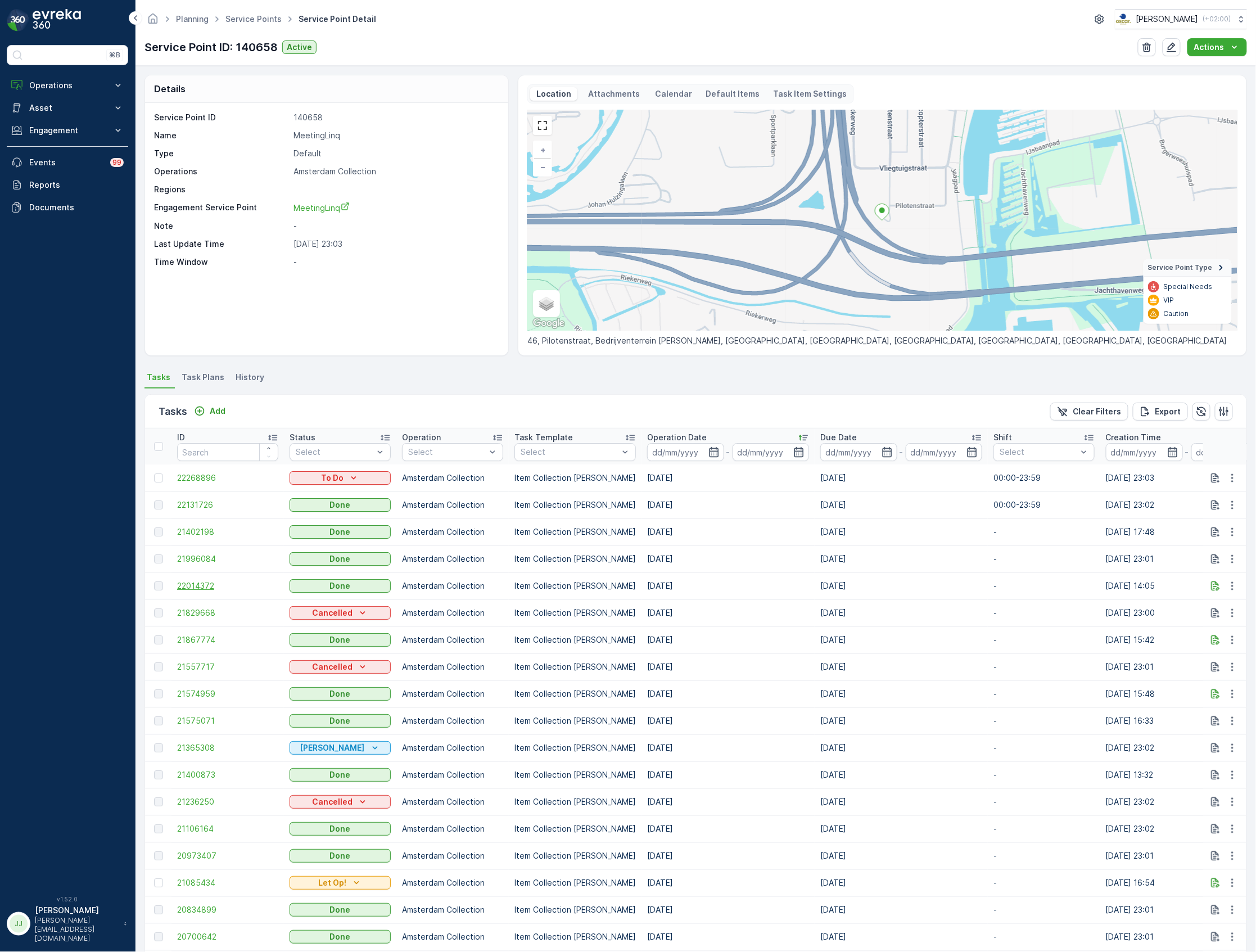
click at [198, 581] on span "22014372" at bounding box center [228, 586] width 101 height 11
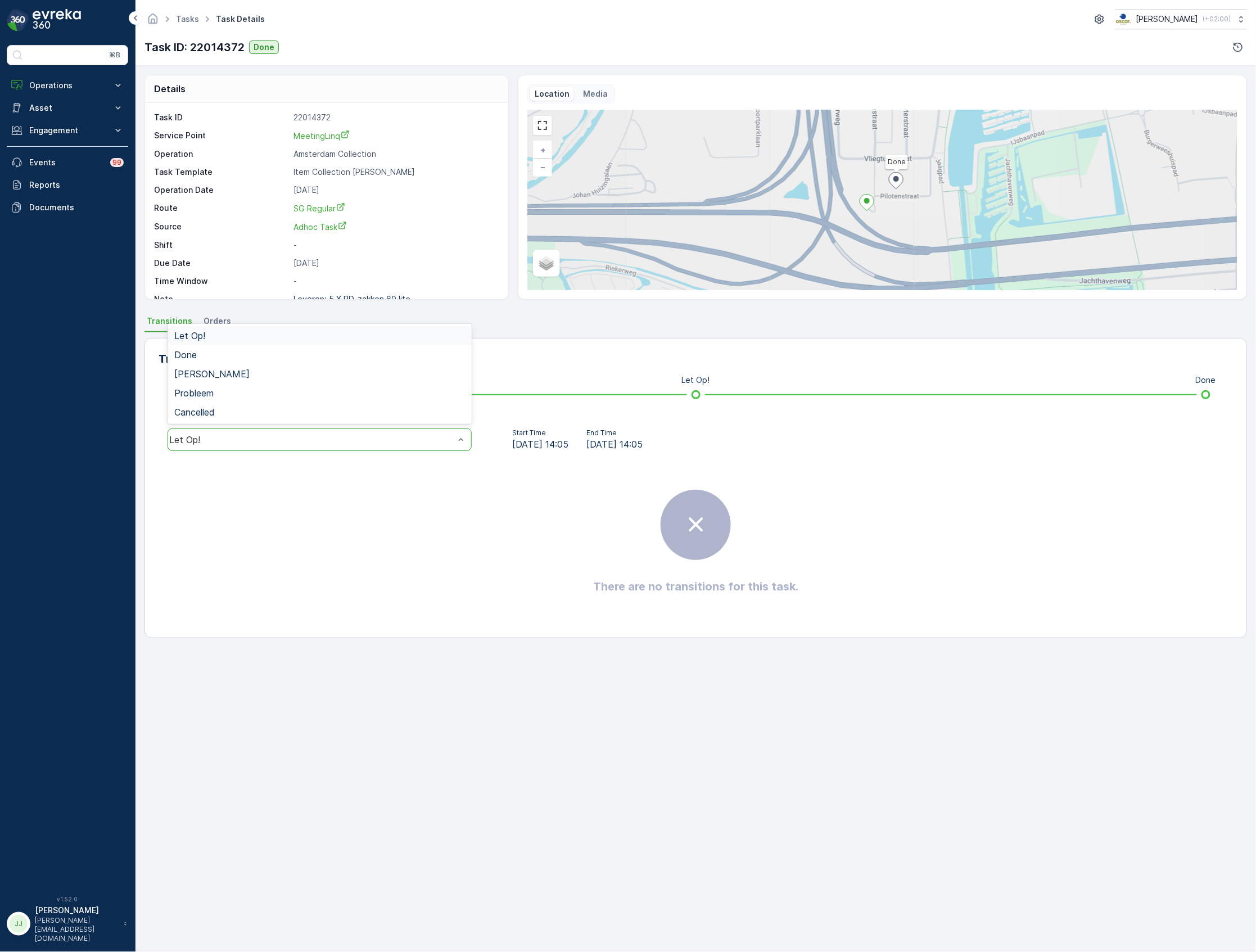
click at [304, 429] on div "Let Op!" at bounding box center [320, 439] width 304 height 22
click at [210, 361] on div "Done" at bounding box center [320, 355] width 304 height 19
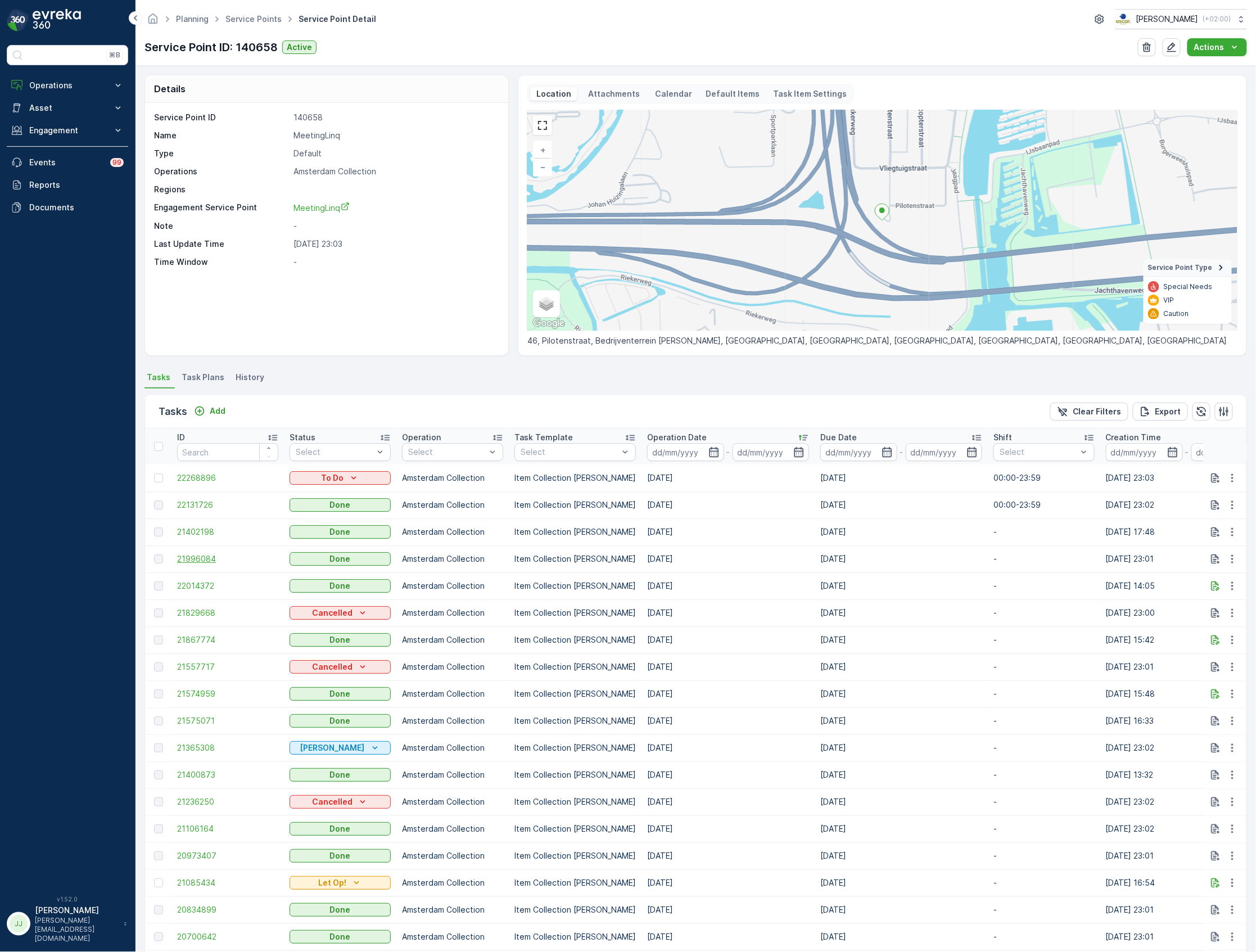
click at [195, 563] on span "21996084" at bounding box center [228, 559] width 101 height 11
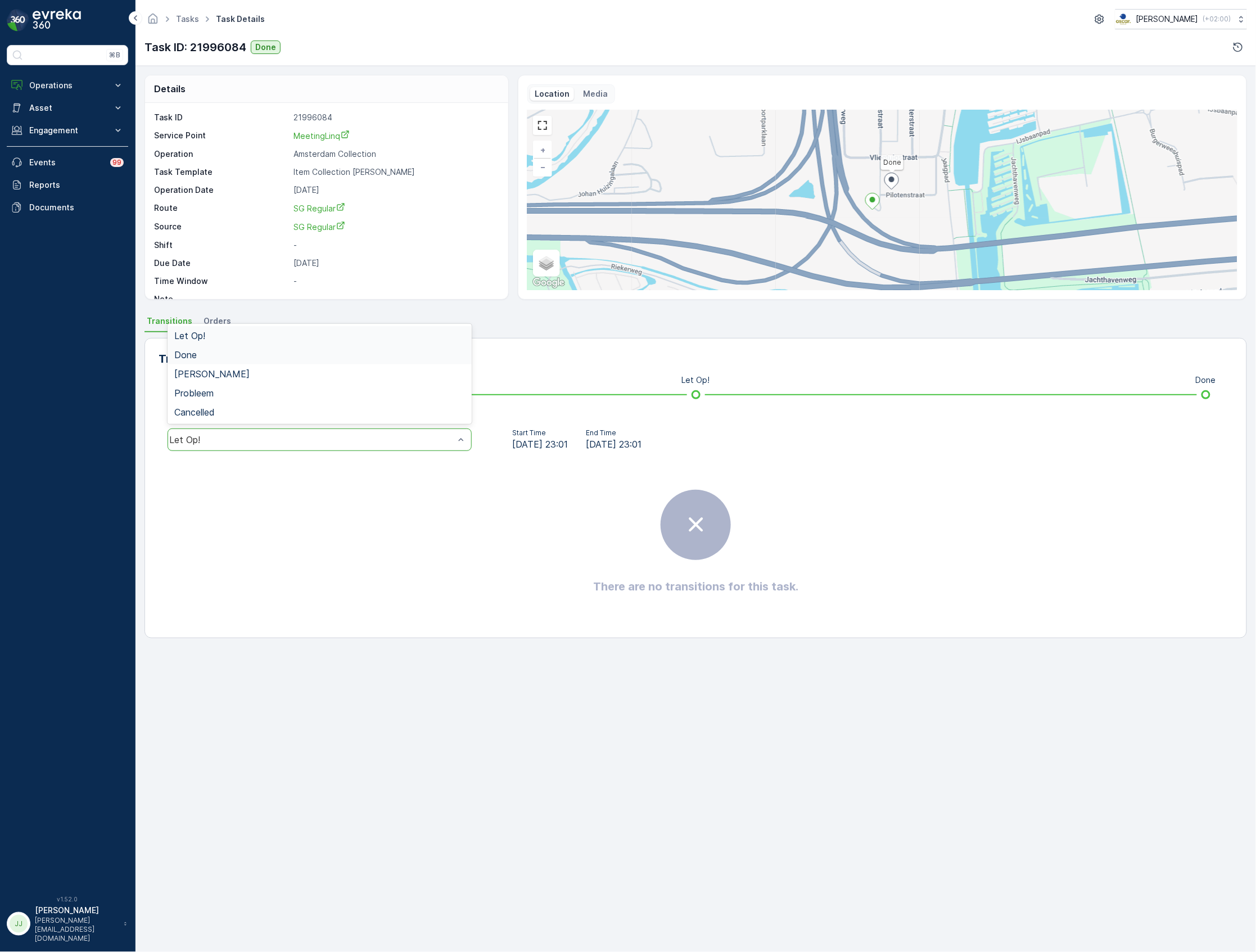
click at [239, 358] on div "Done" at bounding box center [319, 355] width 290 height 10
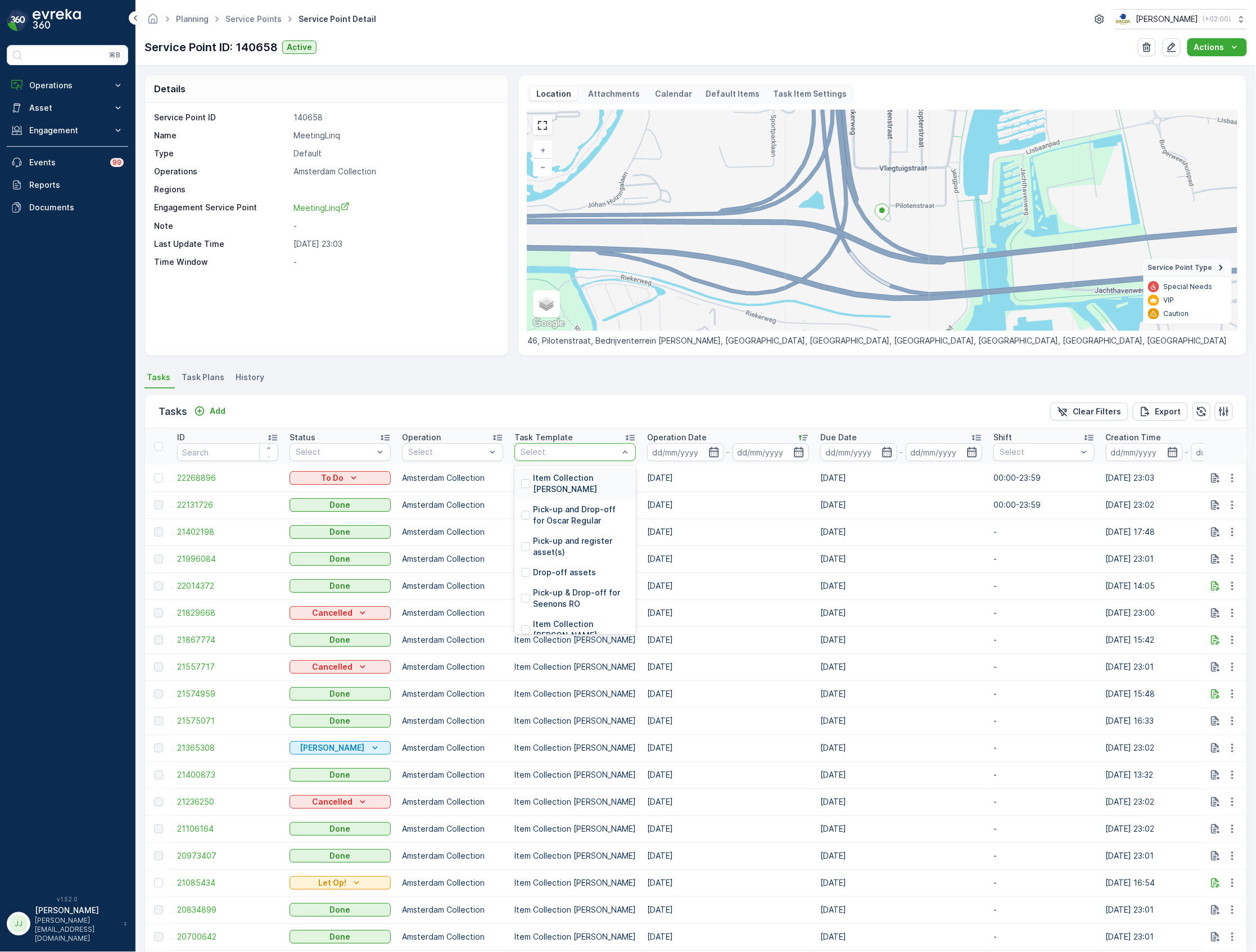
click at [477, 421] on div "Tasks Add Clear Filters Export" at bounding box center [696, 411] width 1102 height 34
